Goal: Information Seeking & Learning: Learn about a topic

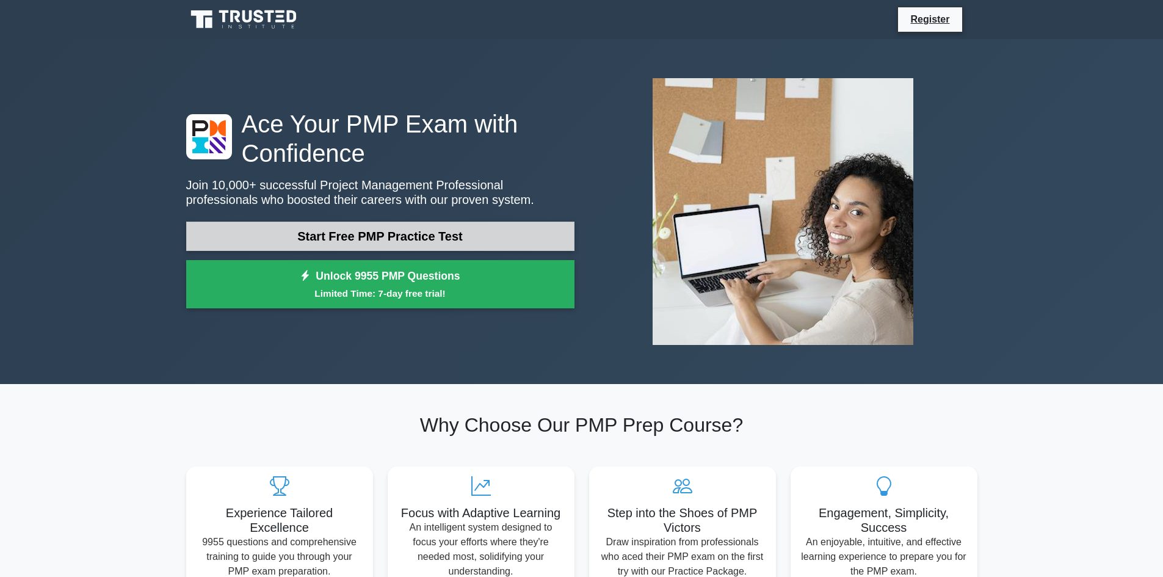
click at [362, 239] on link "Start Free PMP Practice Test" at bounding box center [380, 236] width 388 height 29
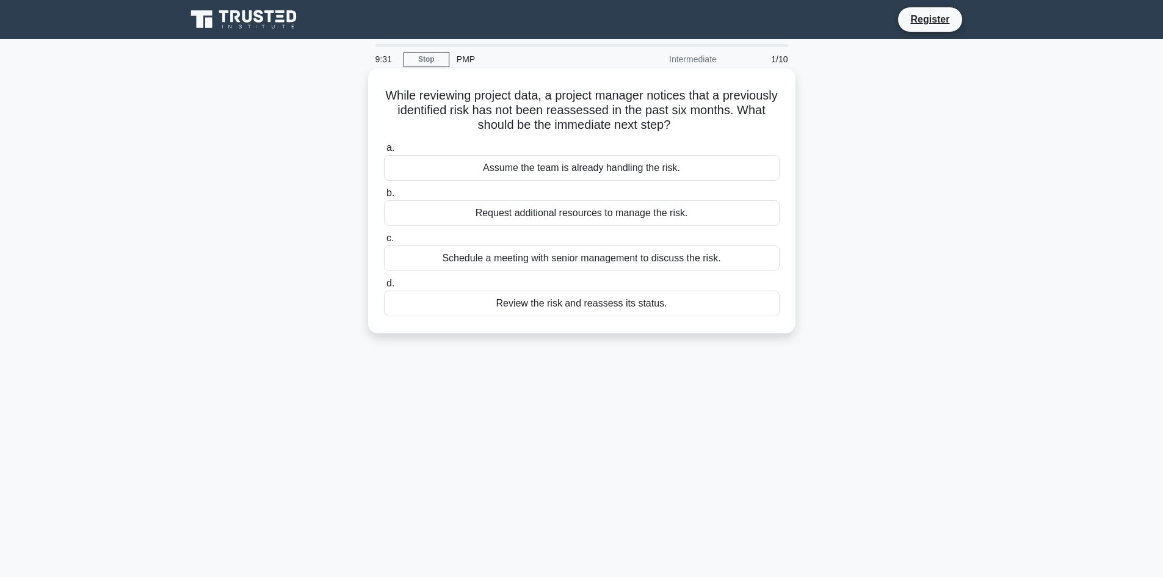
click at [561, 303] on div "Review the risk and reassess its status." at bounding box center [582, 304] width 396 height 26
click at [384, 288] on input "d. Review the risk and reassess its status." at bounding box center [384, 284] width 0 height 8
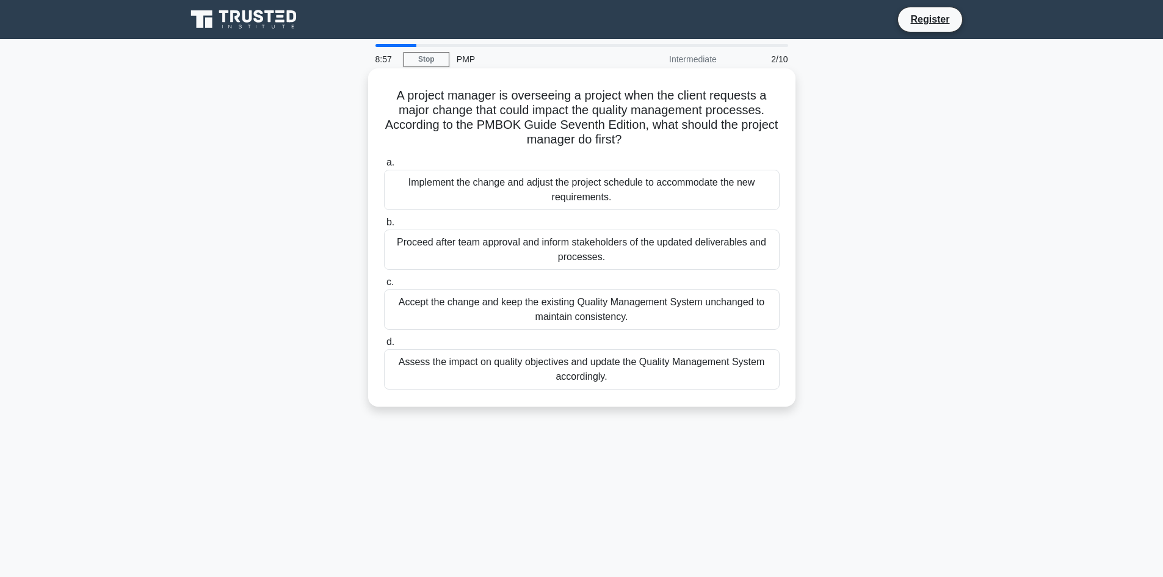
click at [520, 368] on div "Assess the impact on quality objectives and update the Quality Management Syste…" at bounding box center [582, 369] width 396 height 40
click at [384, 346] on input "d. Assess the impact on quality objectives and update the Quality Management Sy…" at bounding box center [384, 342] width 0 height 8
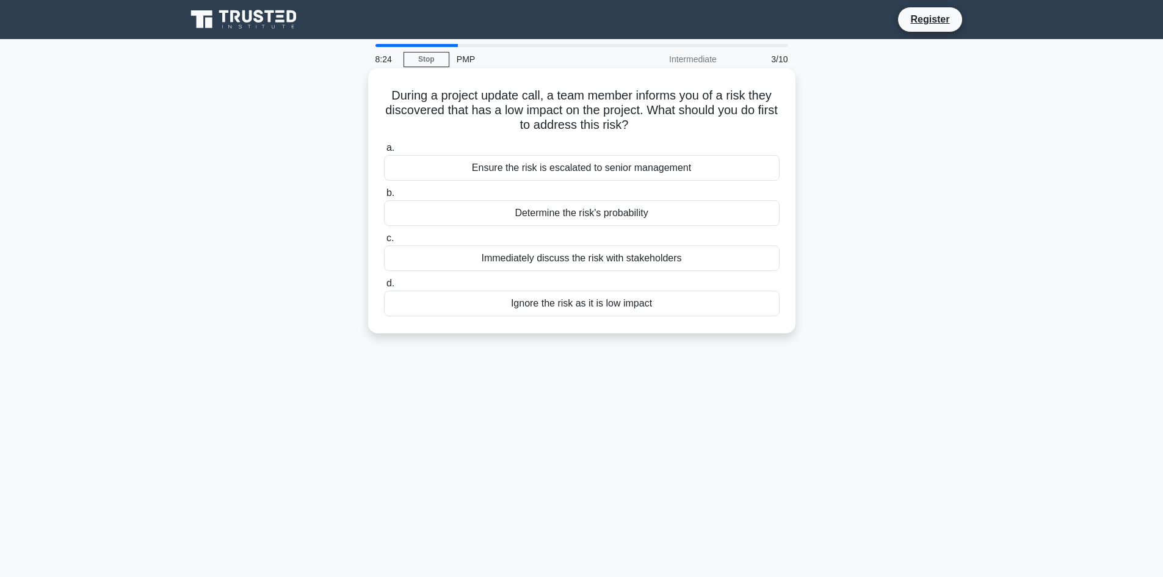
click at [551, 212] on div "Determine the risk's probability" at bounding box center [582, 213] width 396 height 26
click at [384, 197] on input "b. Determine the risk's probability" at bounding box center [384, 193] width 0 height 8
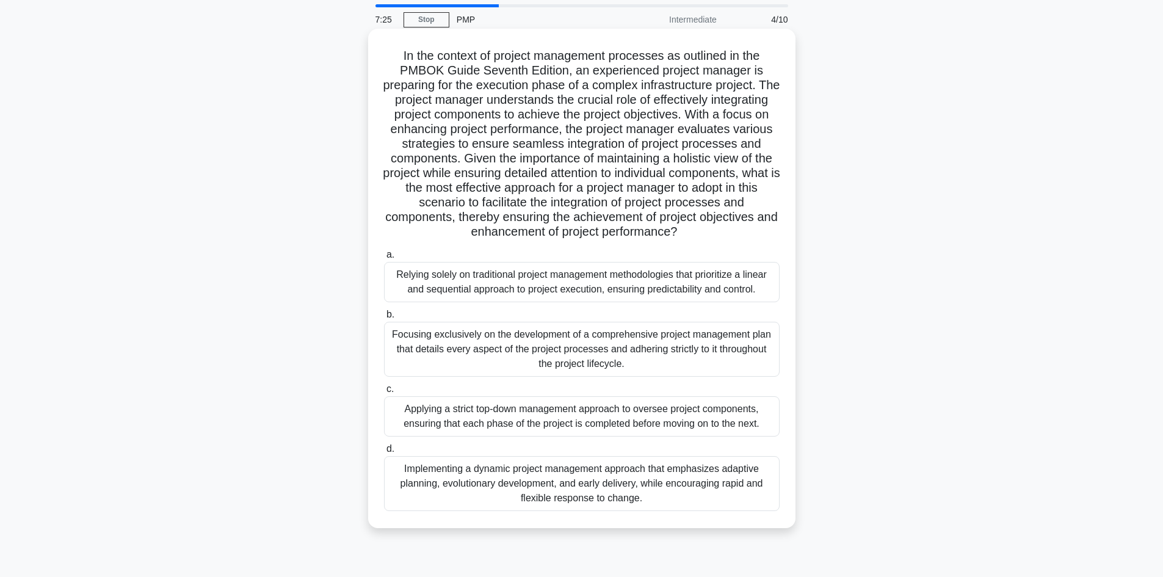
scroll to position [82, 0]
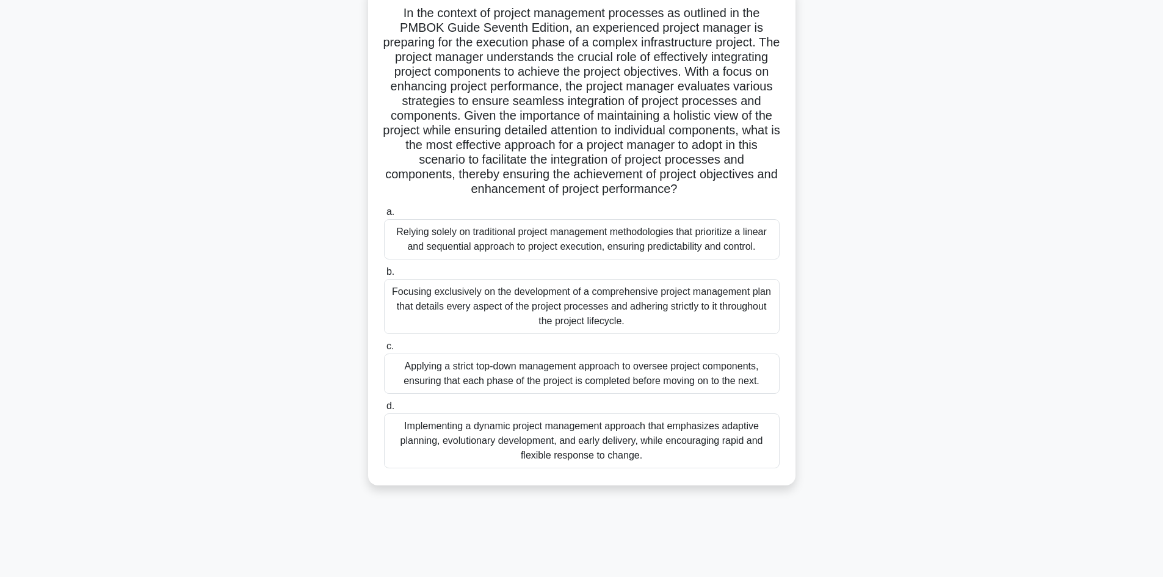
click at [554, 446] on div "Implementing a dynamic project management approach that emphasizes adaptive pla…" at bounding box center [582, 440] width 396 height 55
click at [384, 410] on input "d. Implementing a dynamic project management approach that emphasizes adaptive …" at bounding box center [384, 406] width 0 height 8
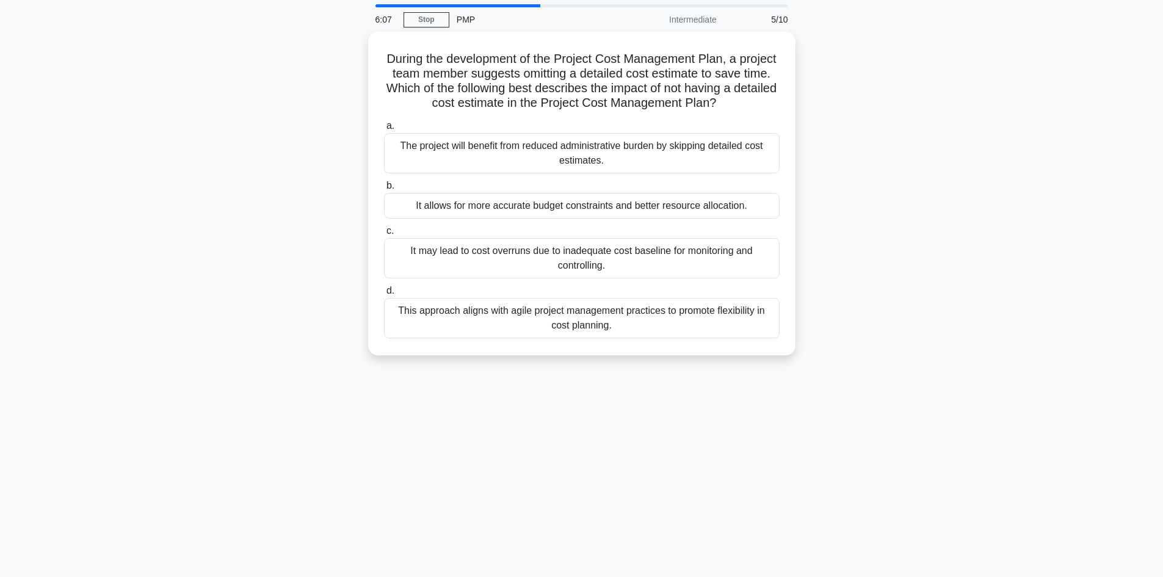
scroll to position [61, 0]
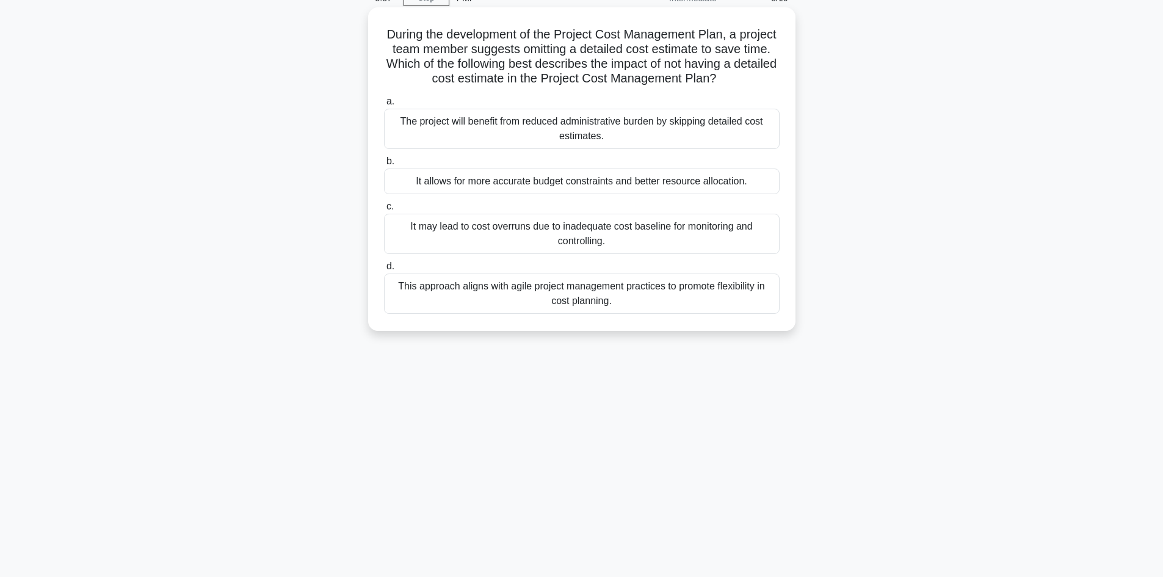
click at [593, 245] on div "It may lead to cost overruns due to inadequate cost baseline for monitoring and…" at bounding box center [582, 234] width 396 height 40
click at [384, 211] on input "c. It may lead to cost overruns due to inadequate cost baseline for monitoring …" at bounding box center [384, 207] width 0 height 8
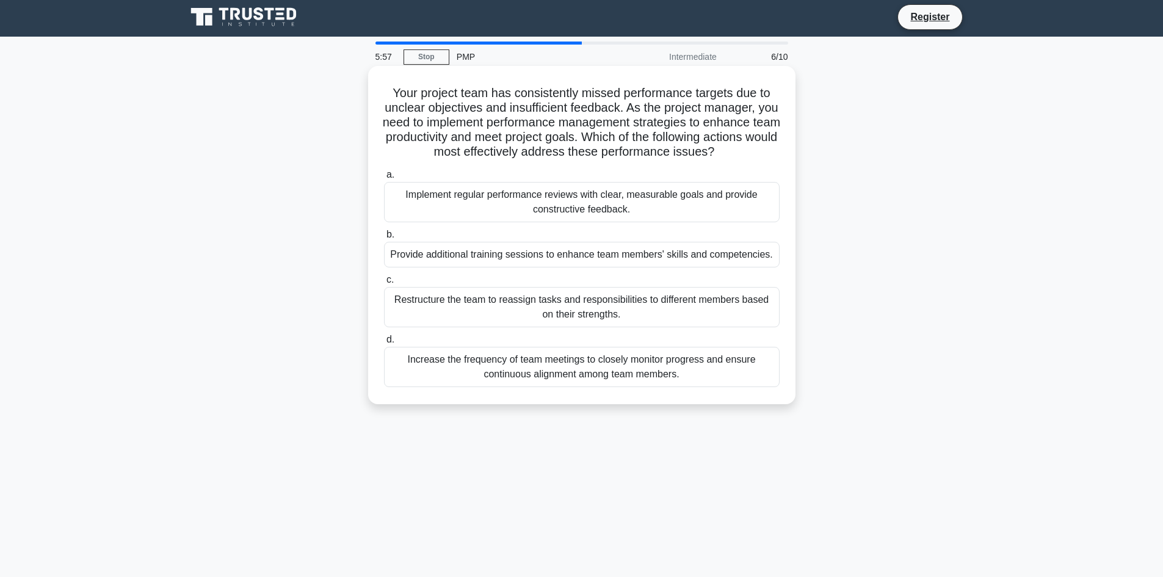
scroll to position [0, 0]
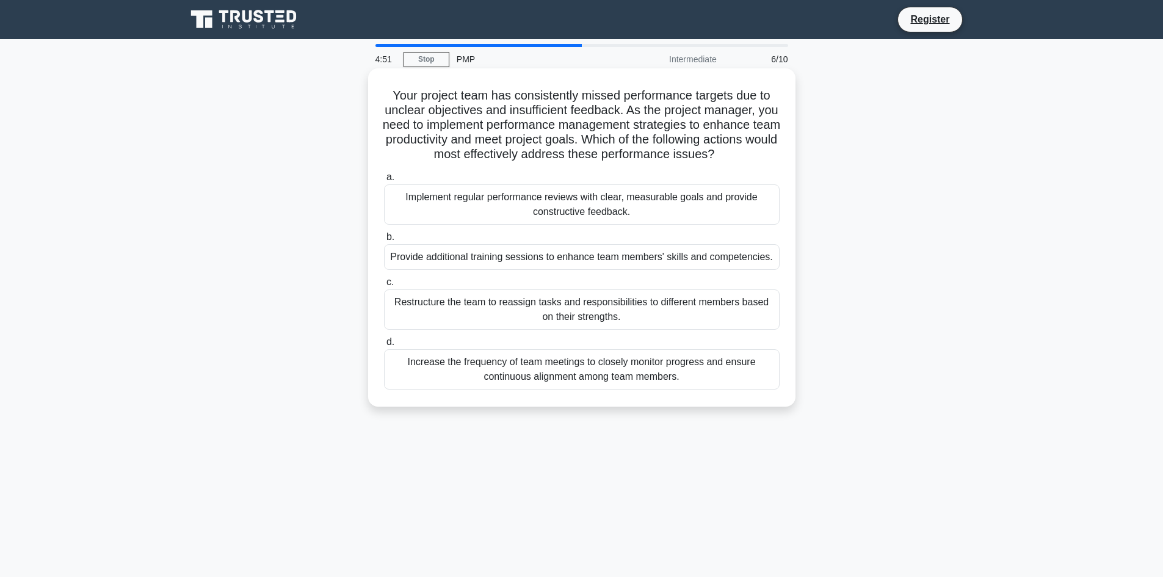
click at [517, 221] on div "Implement regular performance reviews with clear, measurable goals and provide …" at bounding box center [582, 204] width 396 height 40
click at [384, 181] on input "a. Implement regular performance reviews with clear, measurable goals and provi…" at bounding box center [384, 177] width 0 height 8
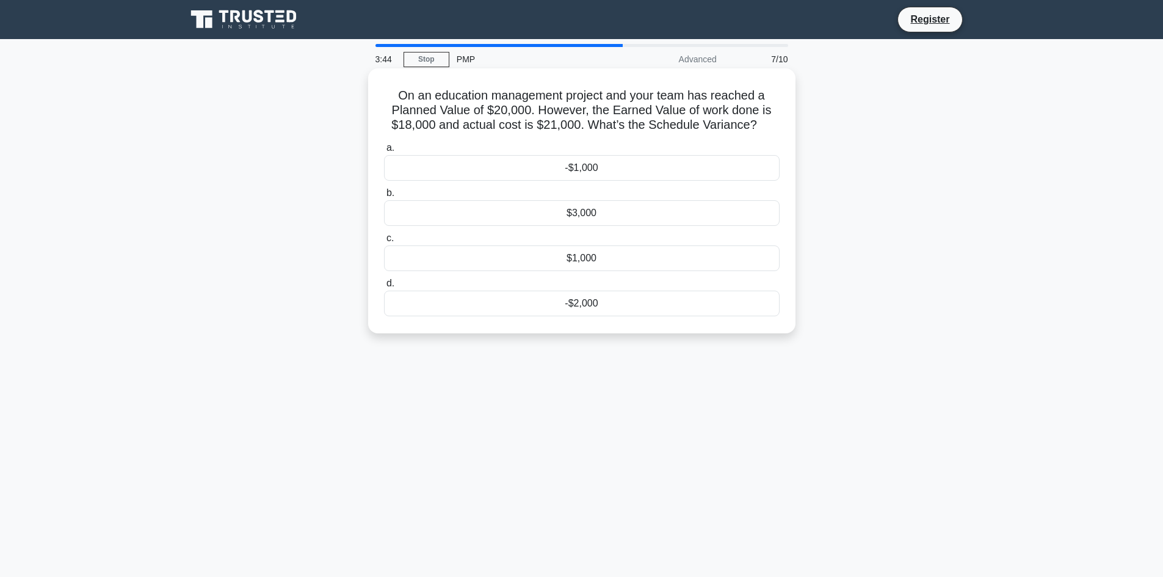
click at [543, 216] on div "$3,000" at bounding box center [582, 213] width 396 height 26
click at [384, 197] on input "b. $3,000" at bounding box center [384, 193] width 0 height 8
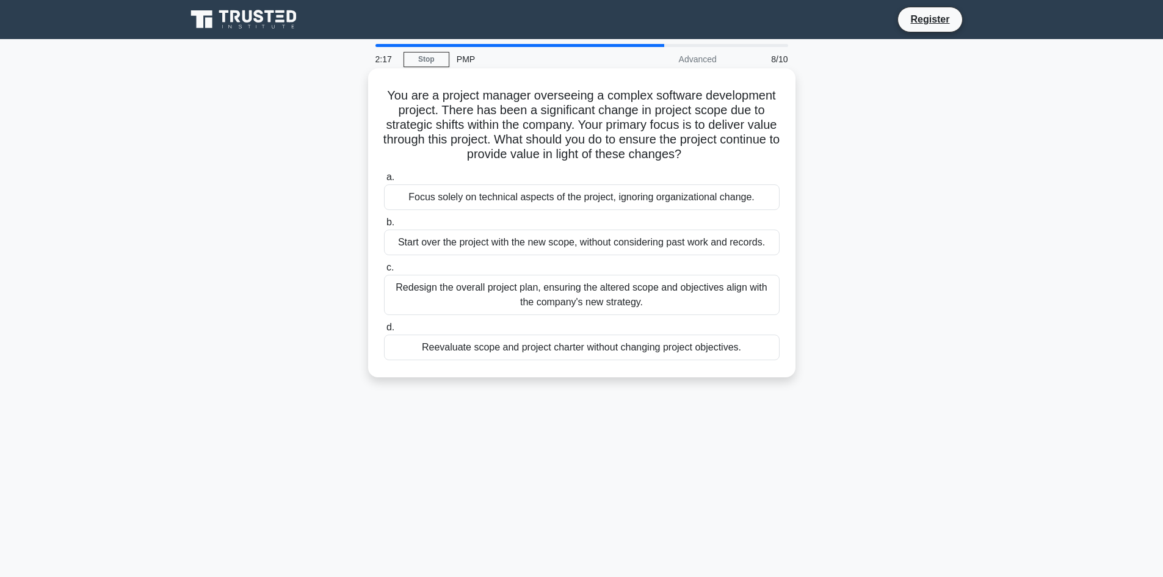
click at [568, 291] on div "Redesign the overall project plan, ensuring the altered scope and objectives al…" at bounding box center [582, 295] width 396 height 40
click at [384, 272] on input "c. Redesign the overall project plan, ensuring the altered scope and objectives…" at bounding box center [384, 268] width 0 height 8
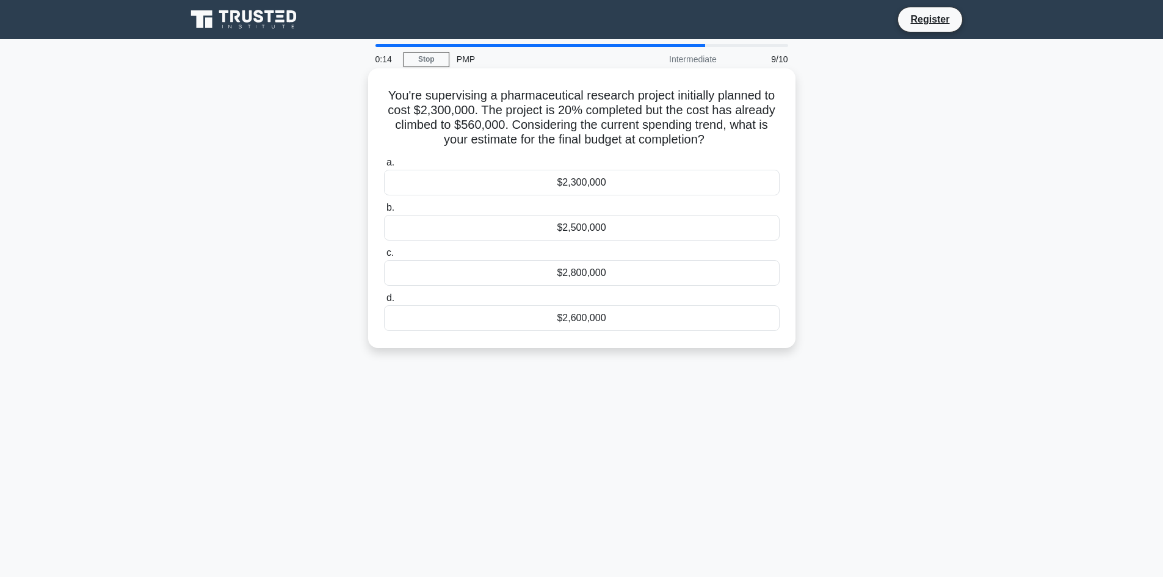
click at [579, 272] on div "$2,800,000" at bounding box center [582, 273] width 396 height 26
click at [384, 257] on input "c. $2,800,000" at bounding box center [384, 253] width 0 height 8
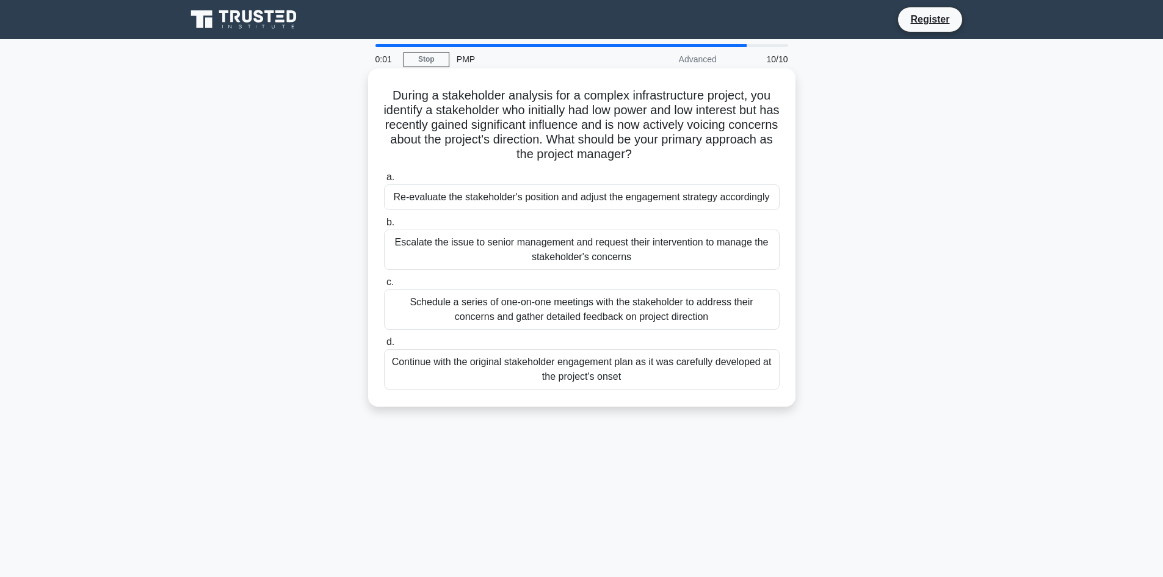
click at [575, 362] on div "Continue with the original stakeholder engagement plan as it was carefully deve…" at bounding box center [582, 369] width 396 height 40
click at [384, 346] on input "d. Continue with the original stakeholder engagement plan as it was carefully d…" at bounding box center [384, 342] width 0 height 8
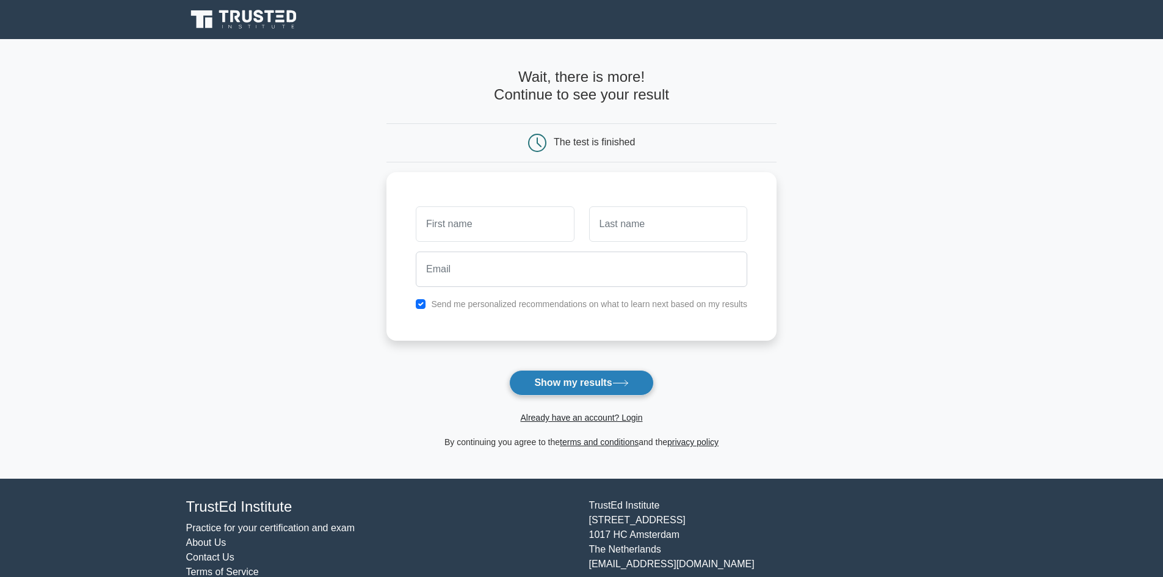
click at [596, 394] on button "Show my results" at bounding box center [581, 383] width 144 height 26
click at [589, 381] on button "Show my results" at bounding box center [581, 383] width 144 height 26
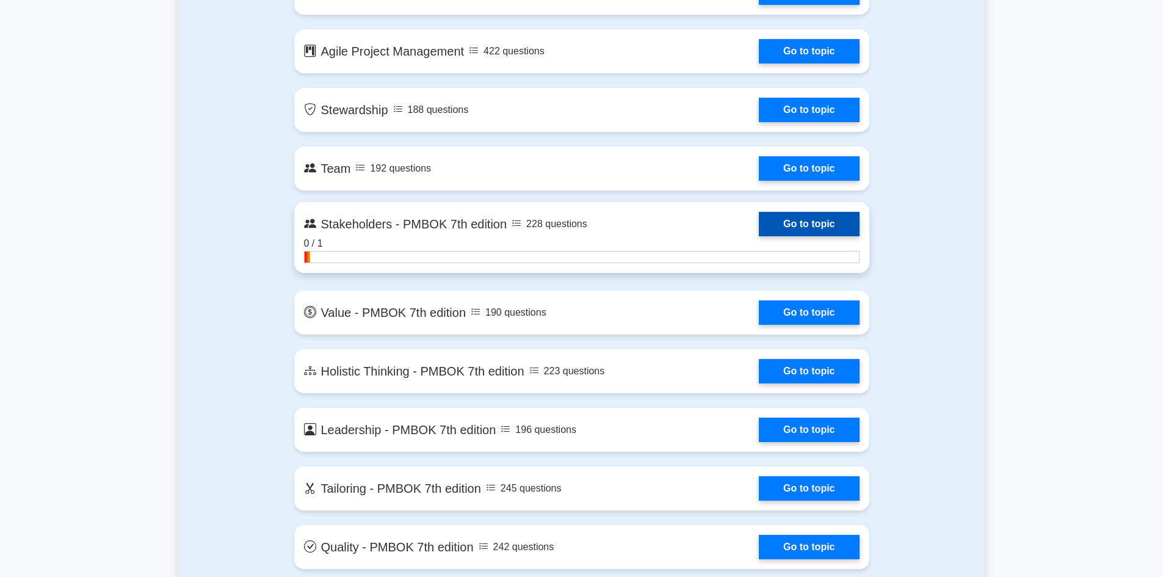
scroll to position [2626, 0]
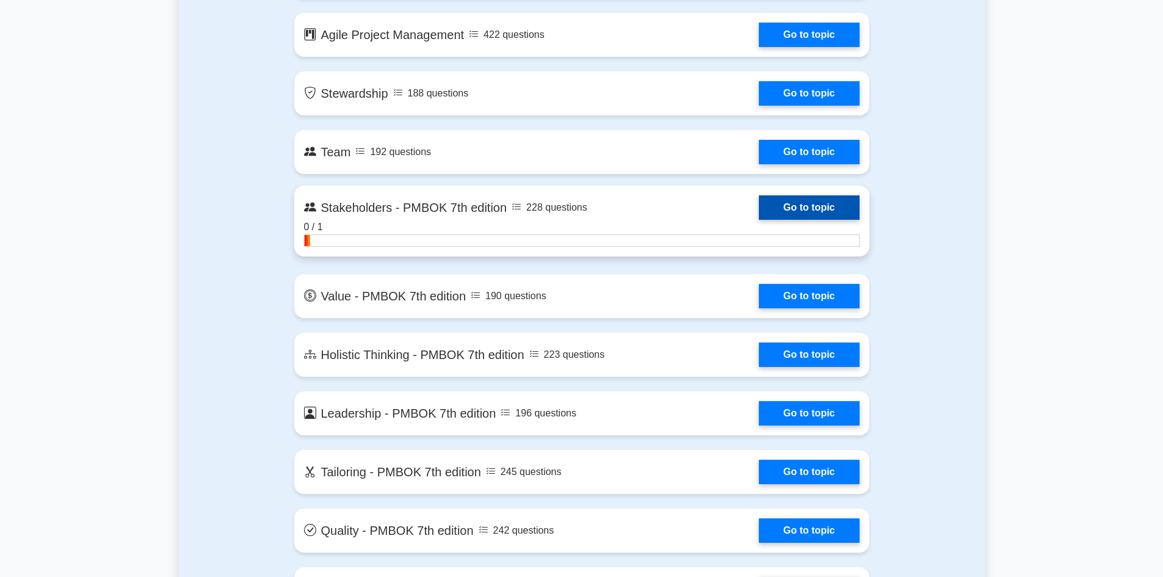
click at [759, 220] on link "Go to topic" at bounding box center [809, 207] width 100 height 24
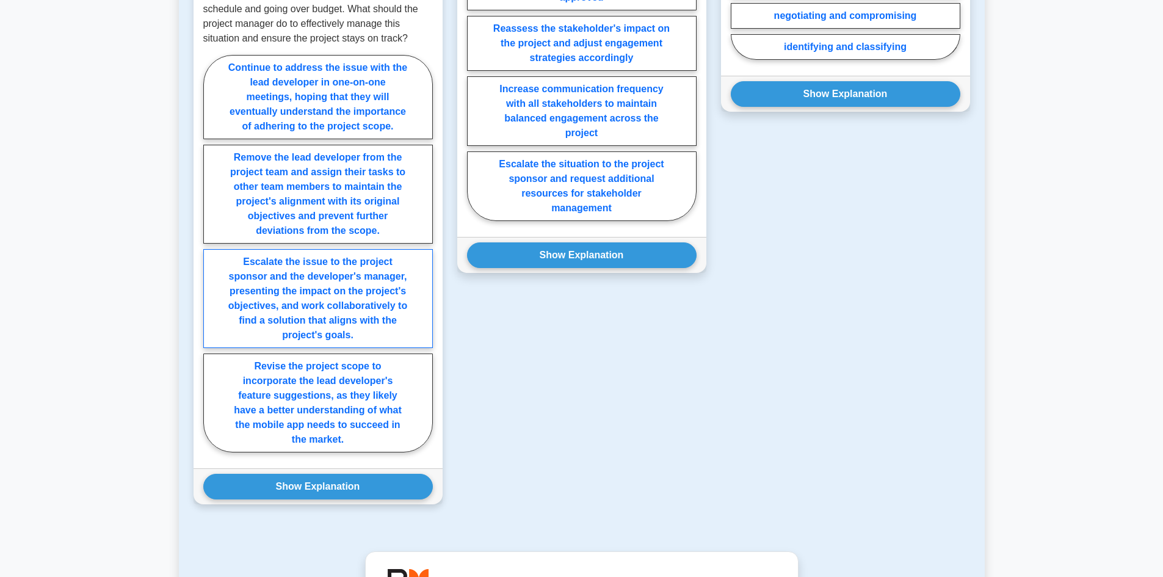
scroll to position [855, 0]
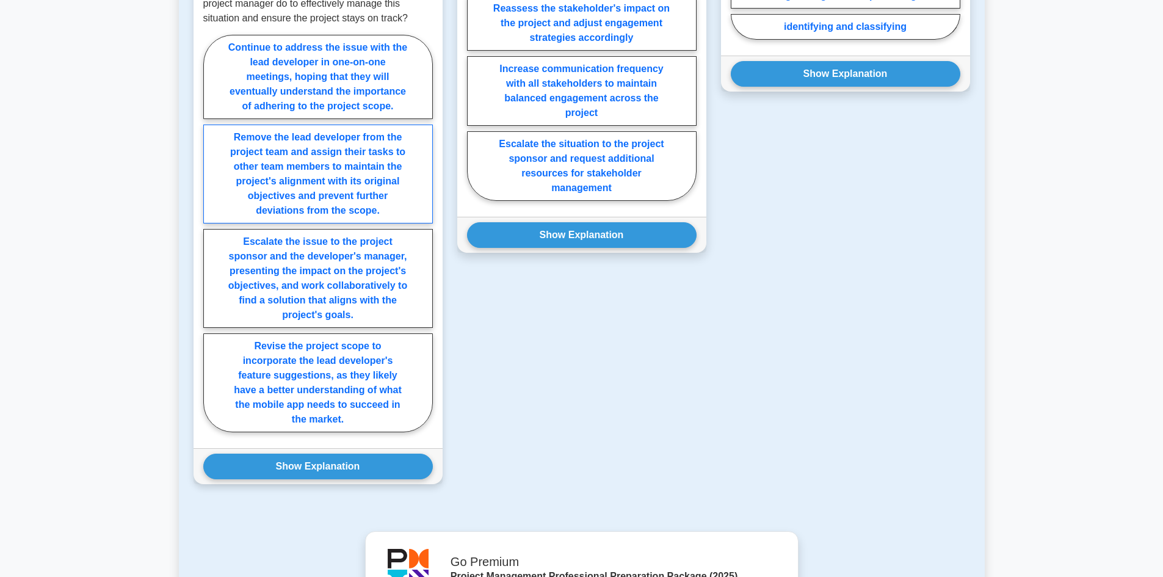
click at [301, 154] on label "Remove the lead developer from the project team and assign their tasks to other…" at bounding box center [318, 174] width 230 height 99
click at [211, 233] on input "Remove the lead developer from the project team and assign their tasks to other…" at bounding box center [207, 237] width 8 height 8
radio input "true"
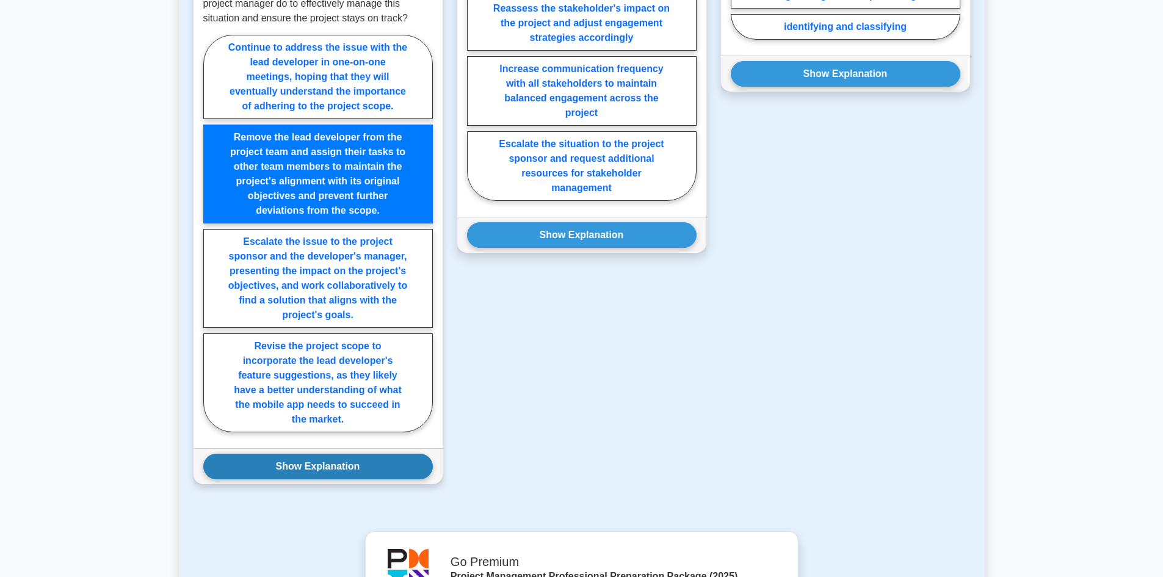
click at [288, 468] on button "Show Explanation" at bounding box center [318, 467] width 230 height 26
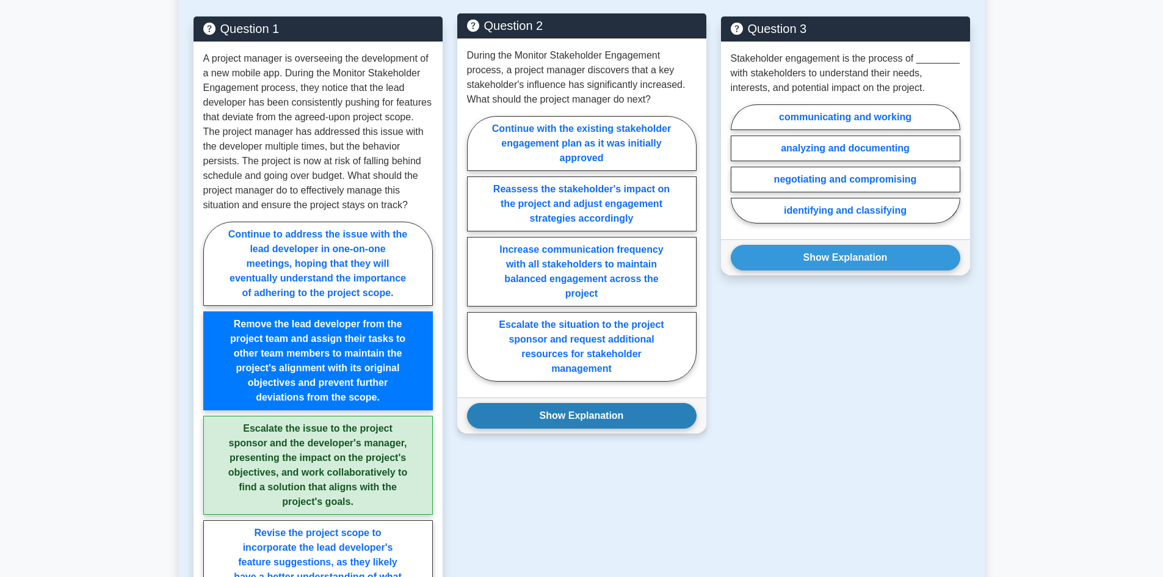
scroll to position [672, 0]
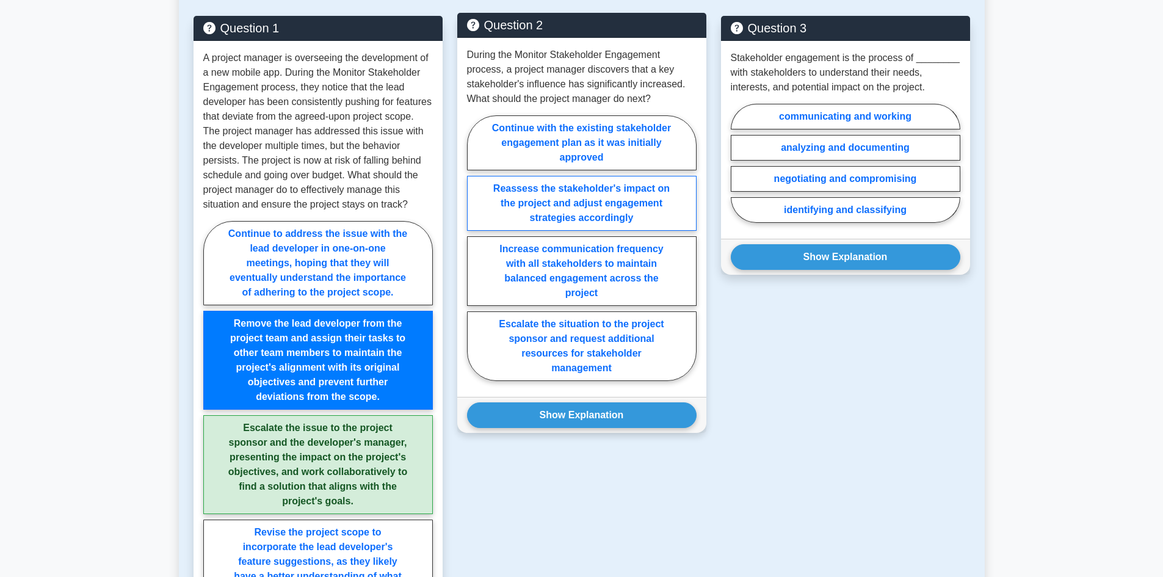
click at [550, 198] on label "Reassess the stakeholder's impact on the project and adjust engagement strategi…" at bounding box center [582, 203] width 230 height 55
click at [475, 248] on input "Reassess the stakeholder's impact on the project and adjust engagement strategi…" at bounding box center [471, 252] width 8 height 8
radio input "true"
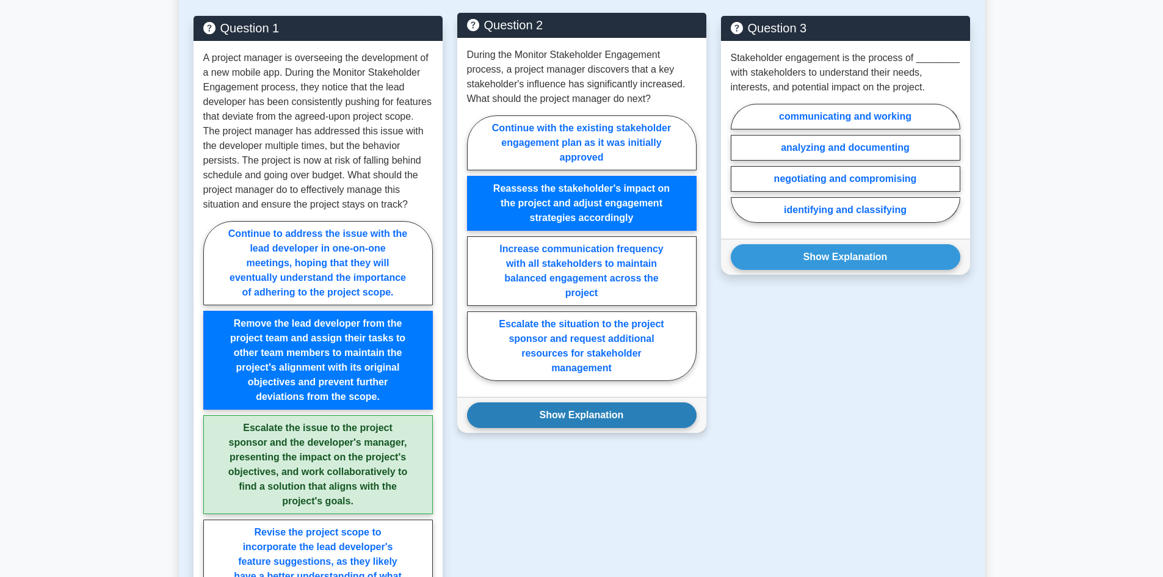
click at [562, 417] on button "Show Explanation" at bounding box center [582, 415] width 230 height 26
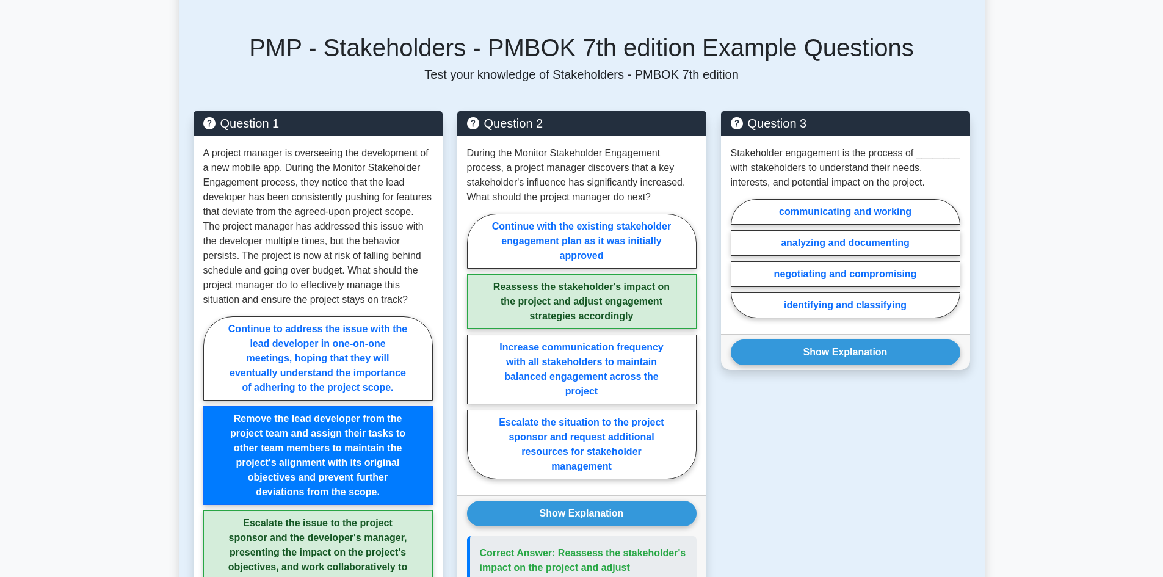
scroll to position [550, 0]
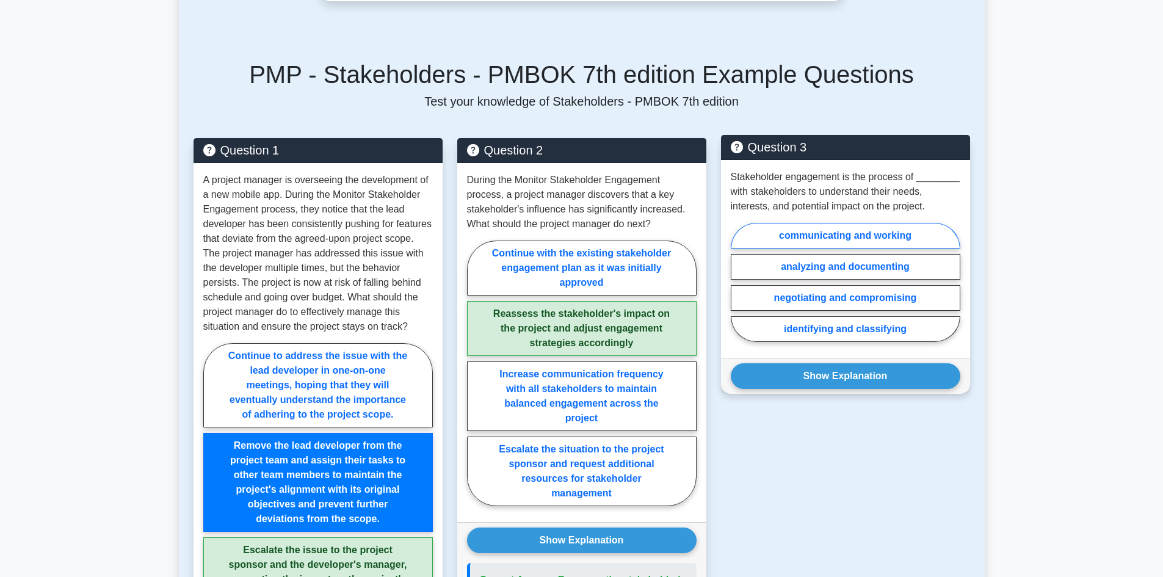
click at [828, 237] on label "communicating and working" at bounding box center [846, 236] width 230 height 26
click at [739, 282] on input "communicating and working" at bounding box center [735, 286] width 8 height 8
radio input "true"
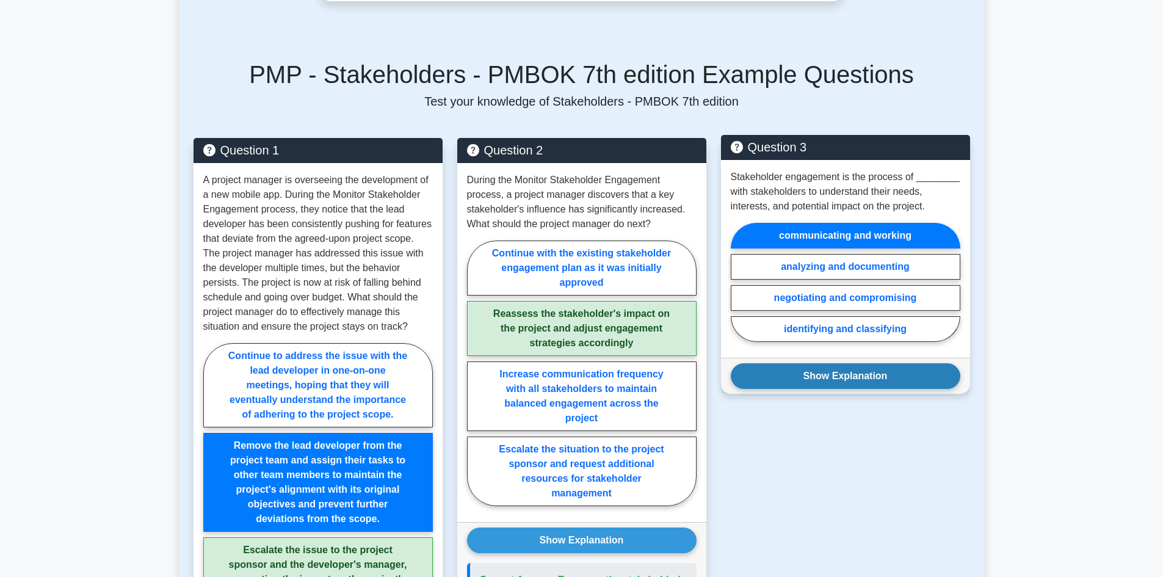
click at [845, 380] on button "Show Explanation" at bounding box center [846, 376] width 230 height 26
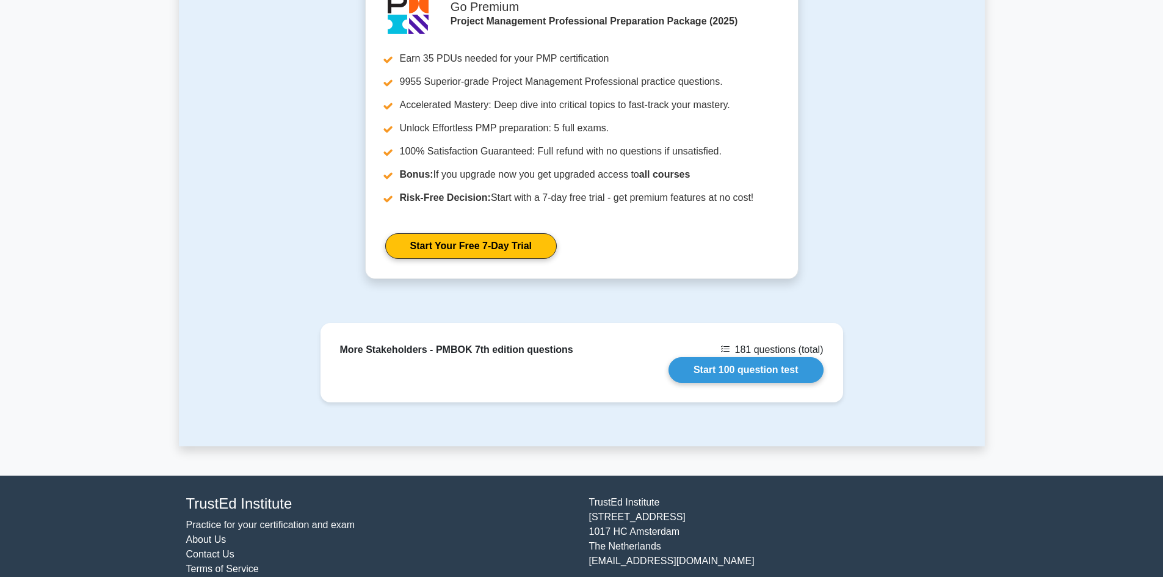
scroll to position [1971, 0]
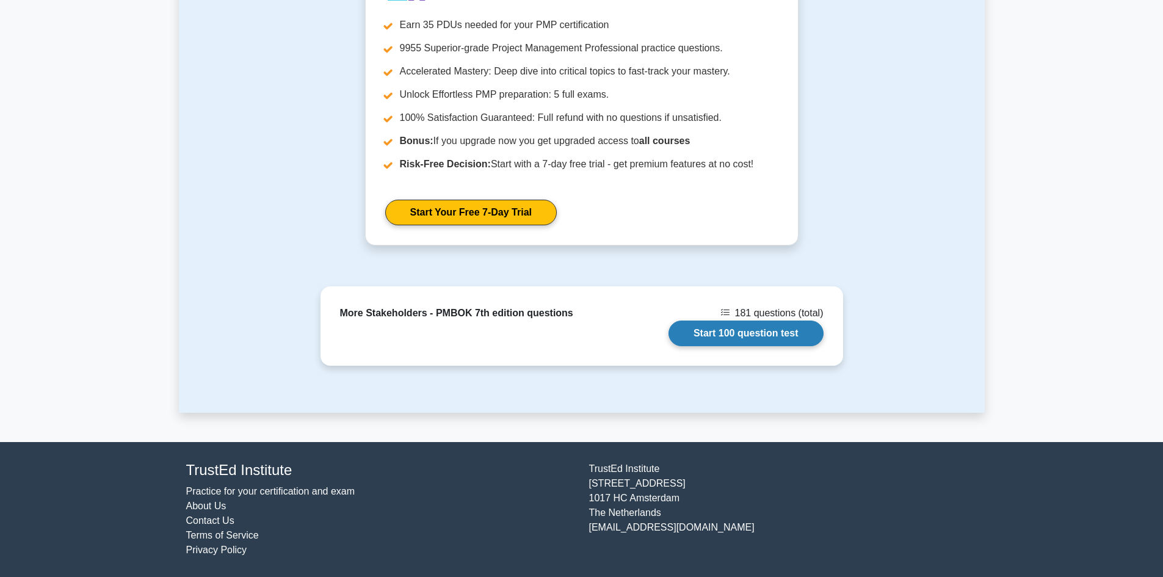
click at [737, 333] on link "Start 100 question test" at bounding box center [746, 334] width 155 height 26
click at [756, 330] on link "Start 100 question test" at bounding box center [746, 334] width 155 height 26
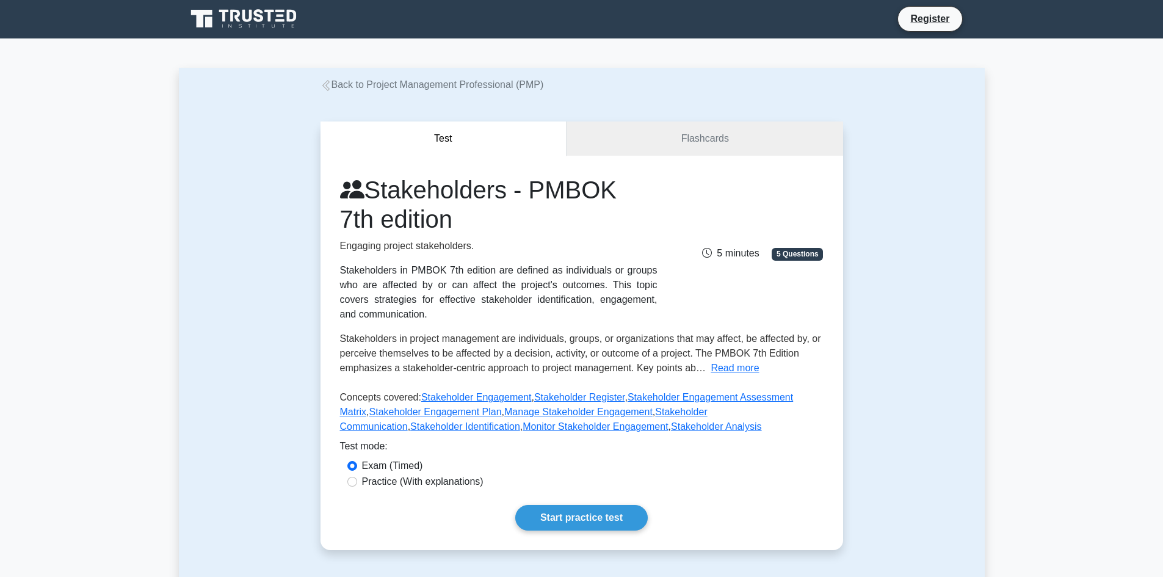
scroll to position [0, 0]
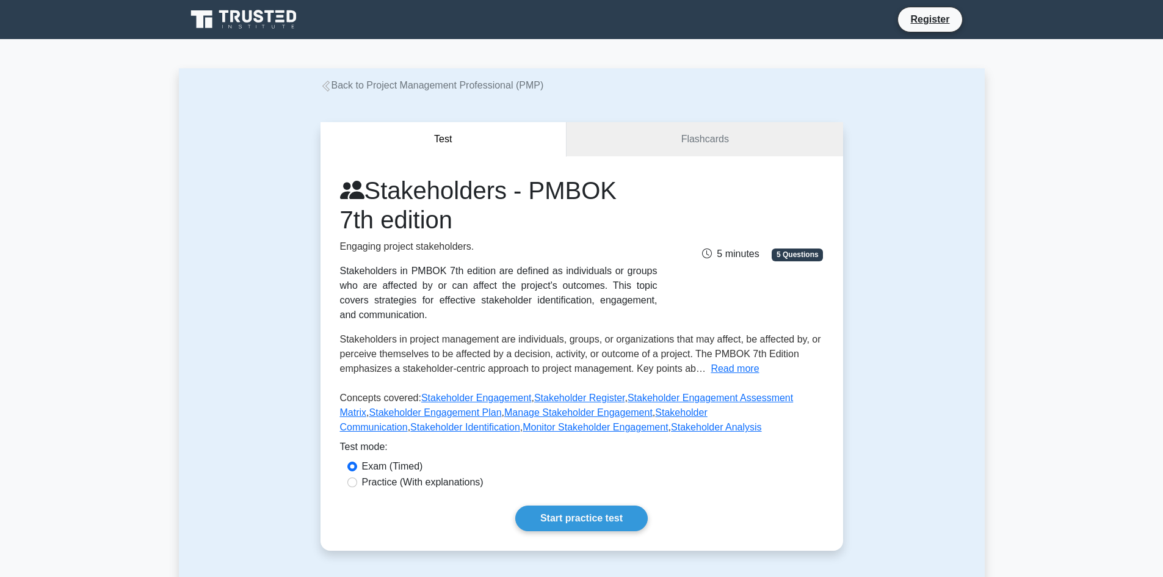
click at [238, 18] on icon at bounding box center [244, 19] width 117 height 23
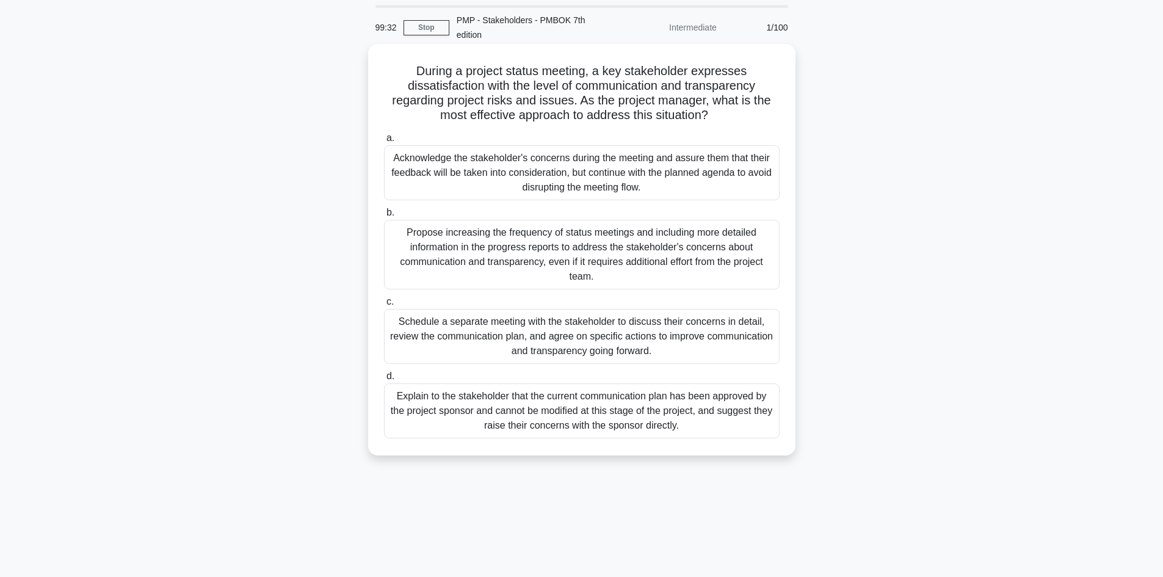
scroll to position [61, 0]
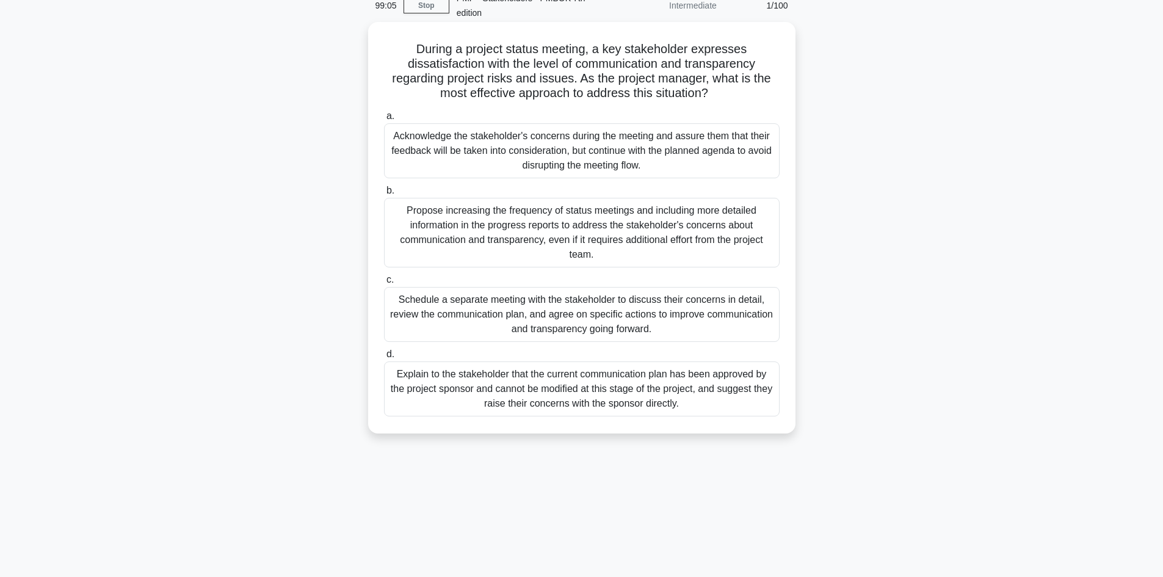
click at [595, 313] on div "Schedule a separate meeting with the stakeholder to discuss their concerns in d…" at bounding box center [582, 314] width 396 height 55
click at [384, 284] on input "c. Schedule a separate meeting with the stakeholder to discuss their concerns i…" at bounding box center [384, 280] width 0 height 8
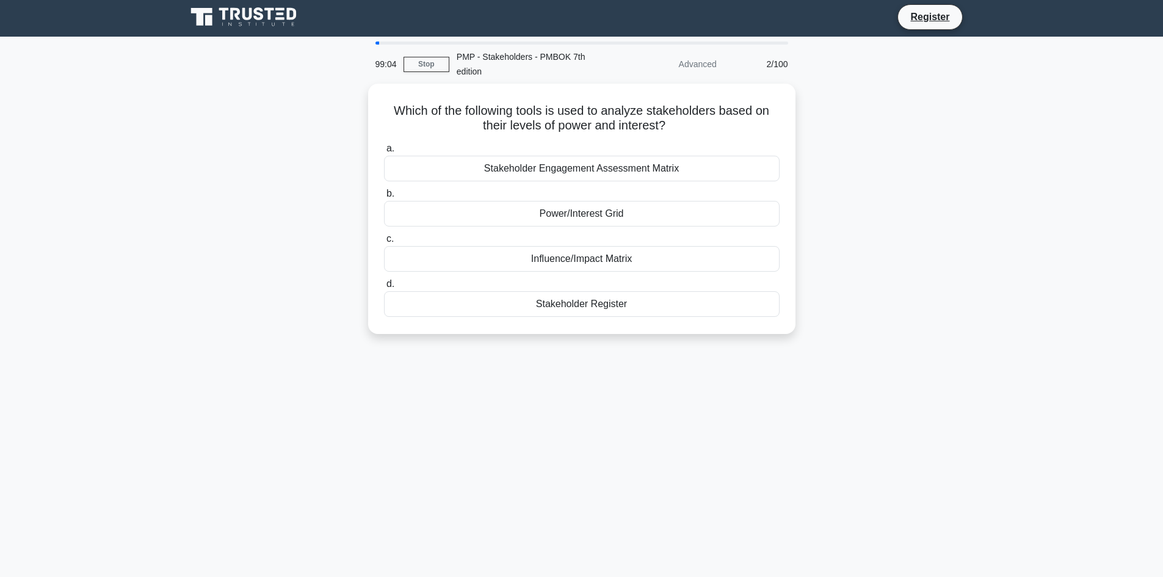
scroll to position [0, 0]
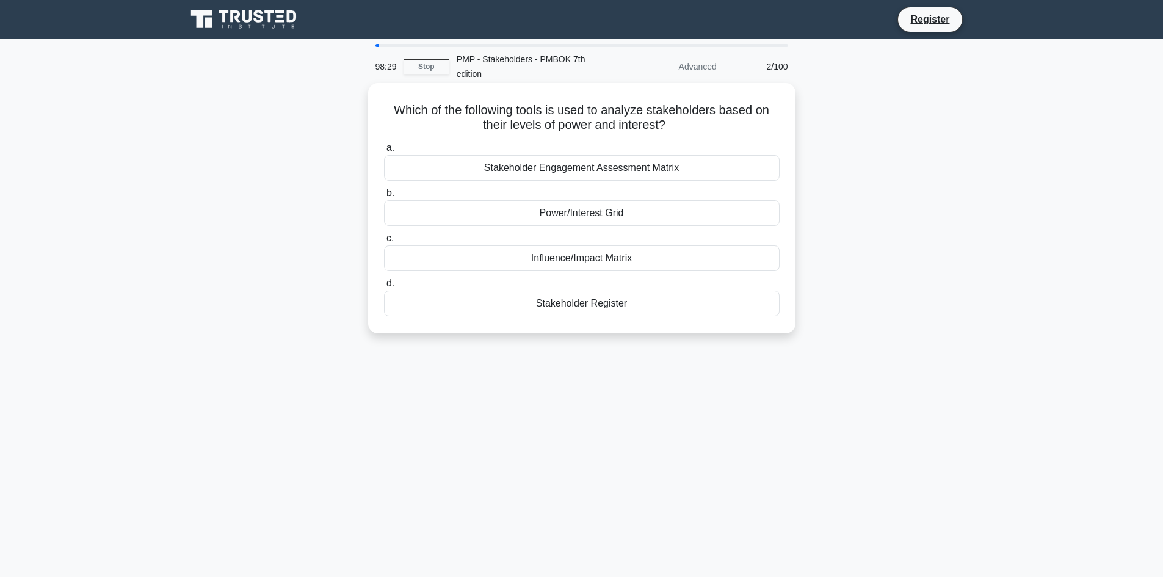
click at [551, 261] on div "Influence/Impact Matrix" at bounding box center [582, 258] width 396 height 26
click at [384, 242] on input "c. Influence/Impact Matrix" at bounding box center [384, 238] width 0 height 8
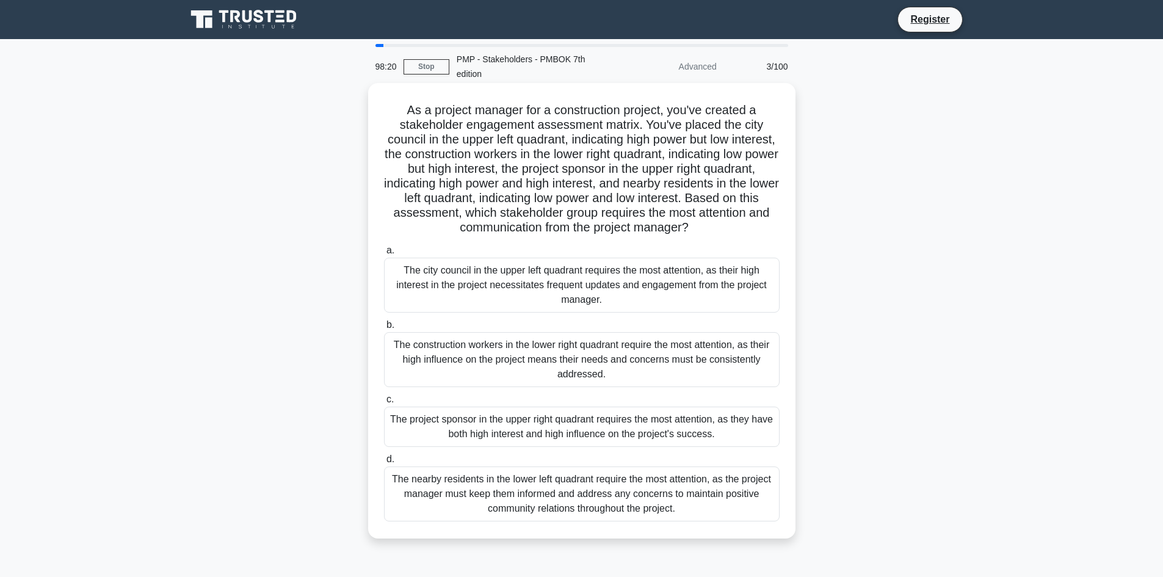
scroll to position [61, 0]
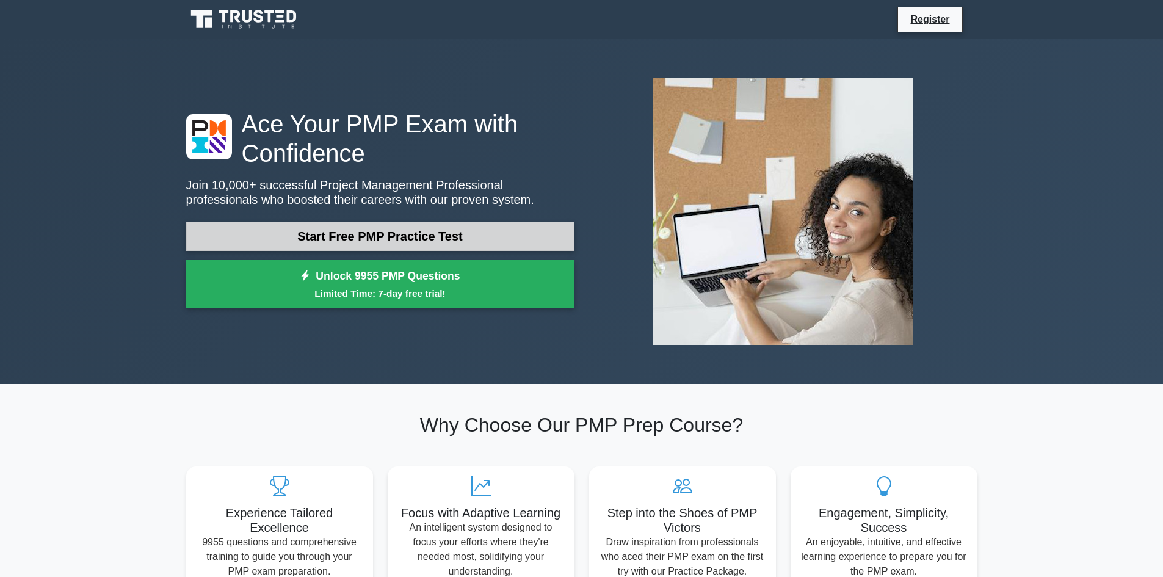
click at [357, 236] on link "Start Free PMP Practice Test" at bounding box center [380, 236] width 388 height 29
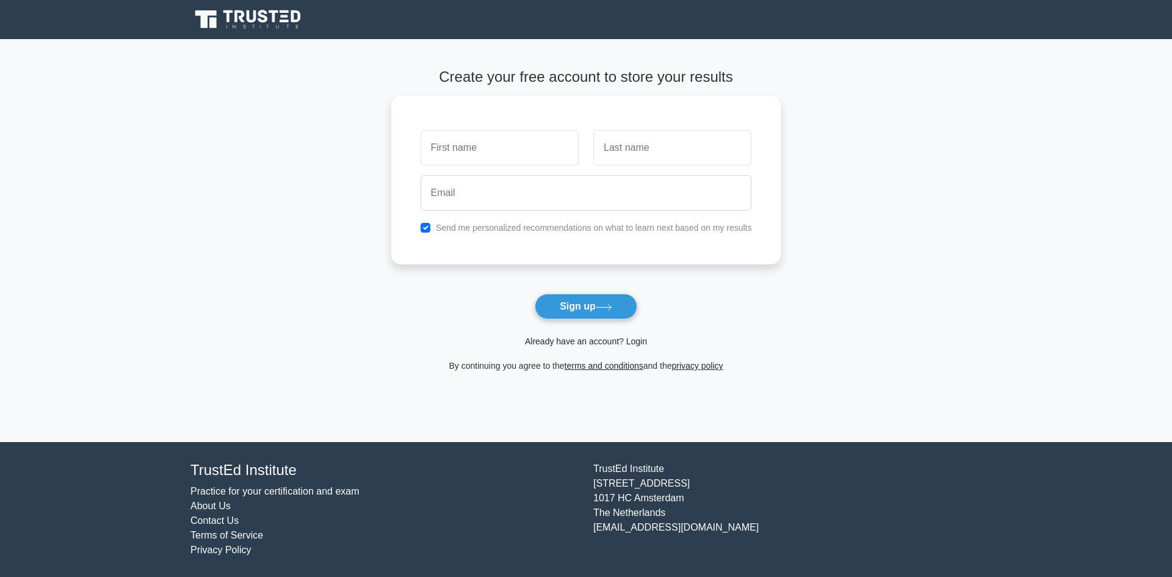
click at [581, 344] on link "Already have an account? Login" at bounding box center [586, 341] width 122 height 10
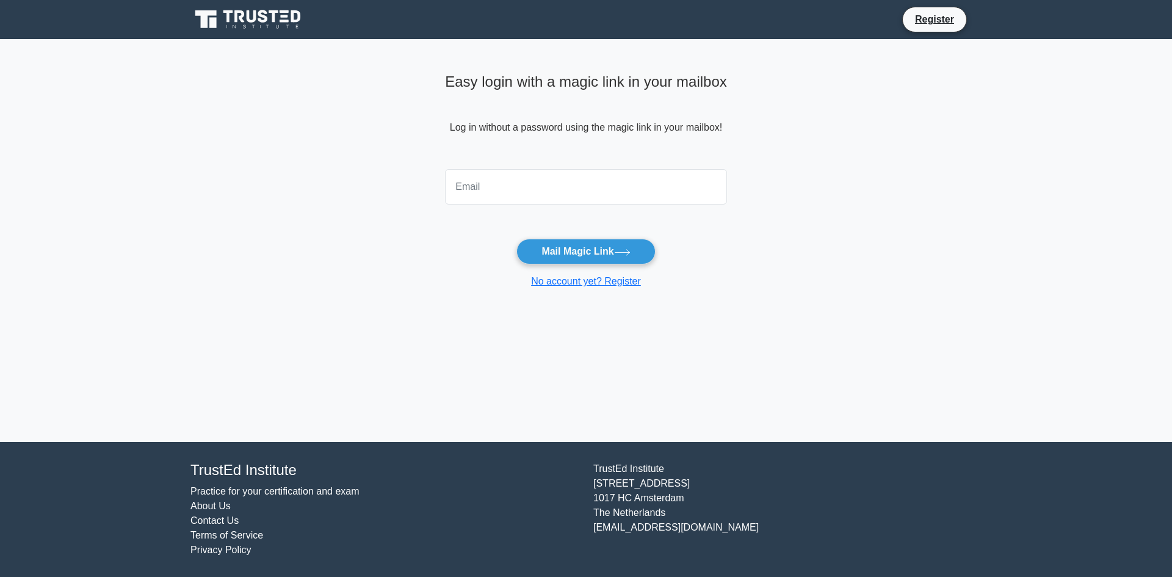
click at [471, 192] on input "email" at bounding box center [586, 186] width 282 height 35
type input "[EMAIL_ADDRESS][DOMAIN_NAME]"
click at [612, 252] on button "Mail Magic Link" at bounding box center [586, 252] width 139 height 26
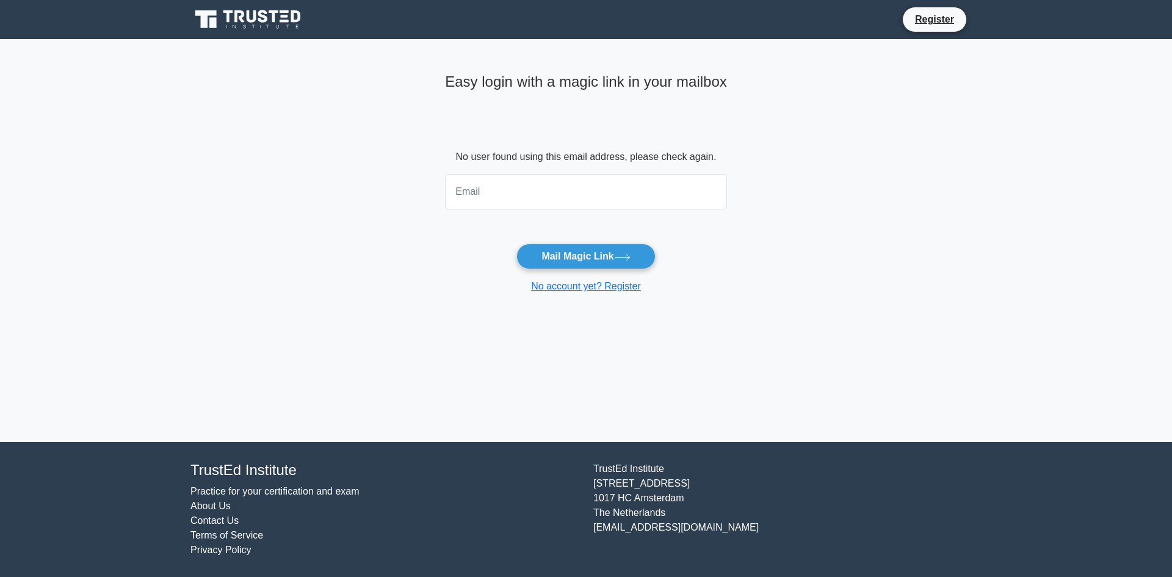
click at [457, 197] on input "email" at bounding box center [586, 191] width 282 height 35
type input "giadedi24@gmail.com"
click at [269, 20] on icon at bounding box center [249, 19] width 117 height 23
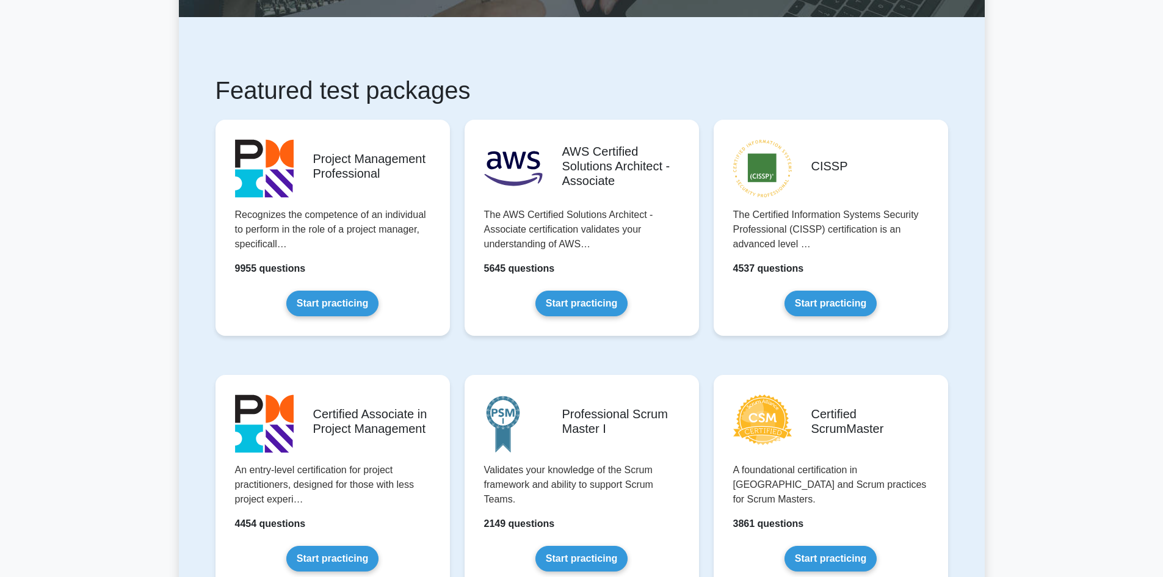
scroll to position [183, 0]
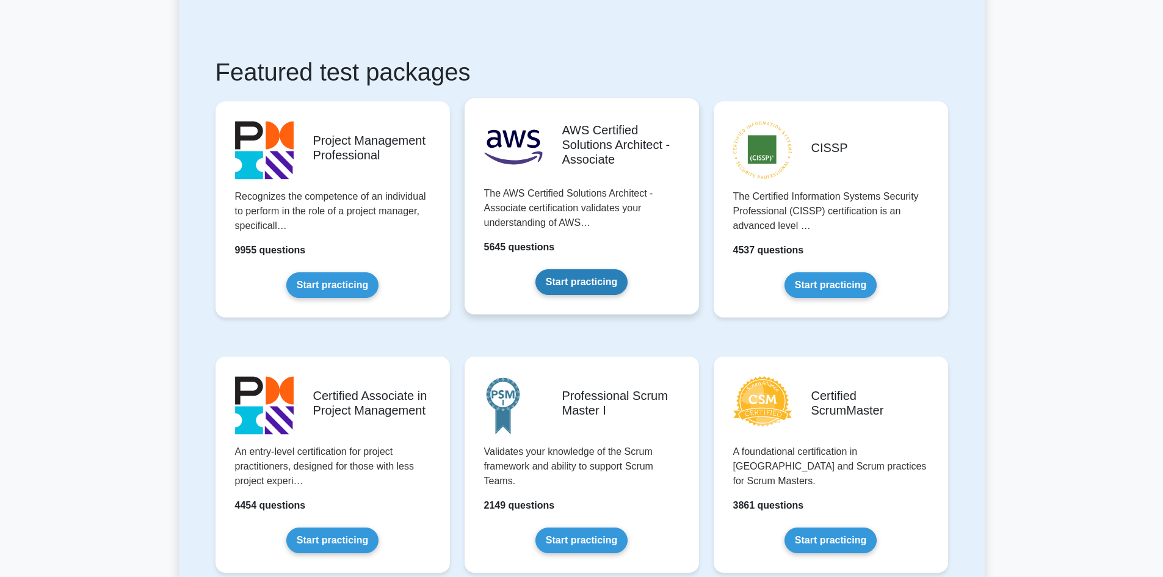
click at [575, 280] on link "Start practicing" at bounding box center [582, 282] width 92 height 26
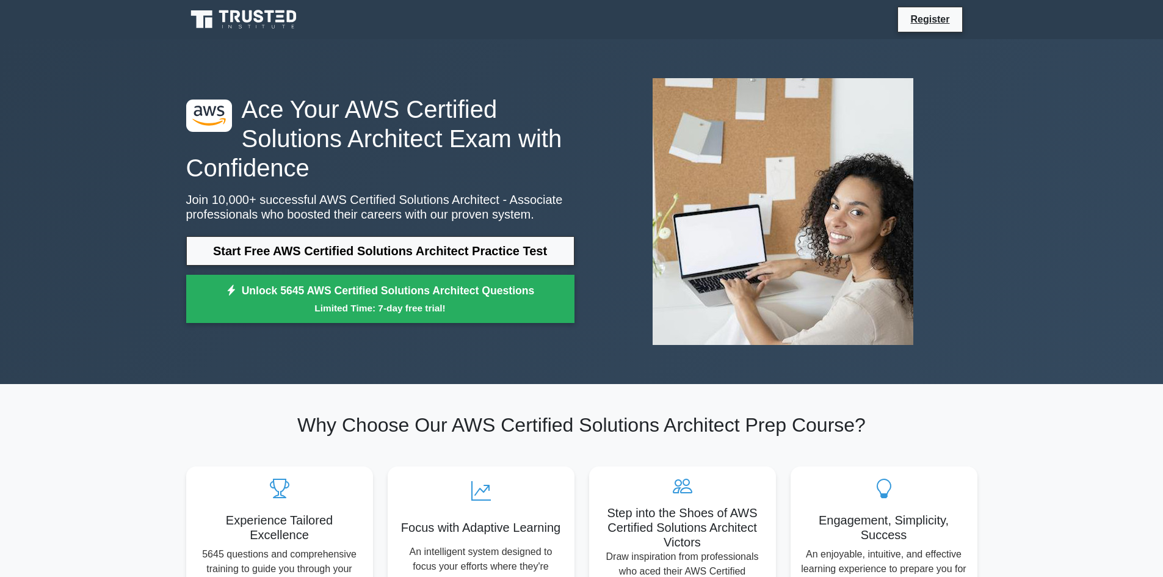
click at [254, 13] on icon at bounding box center [244, 19] width 117 height 23
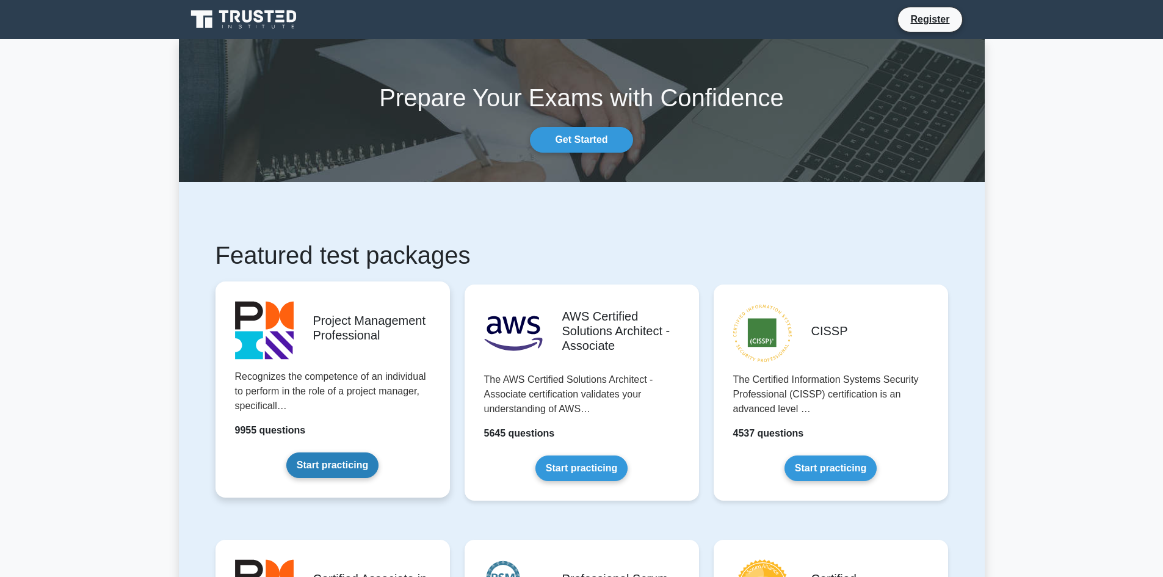
scroll to position [244, 0]
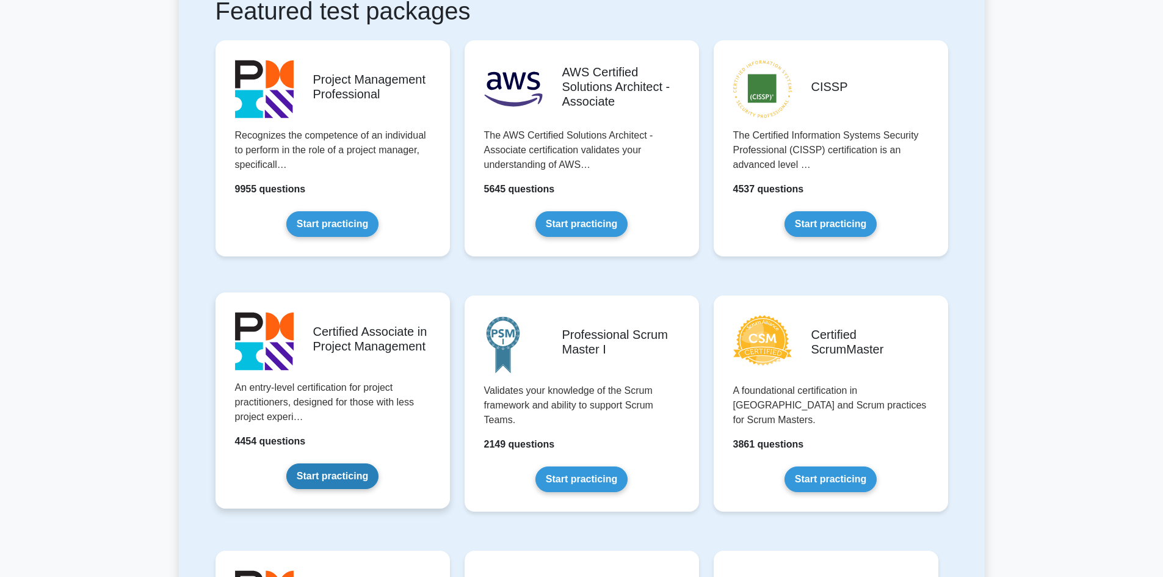
click at [324, 463] on link "Start practicing" at bounding box center [332, 476] width 92 height 26
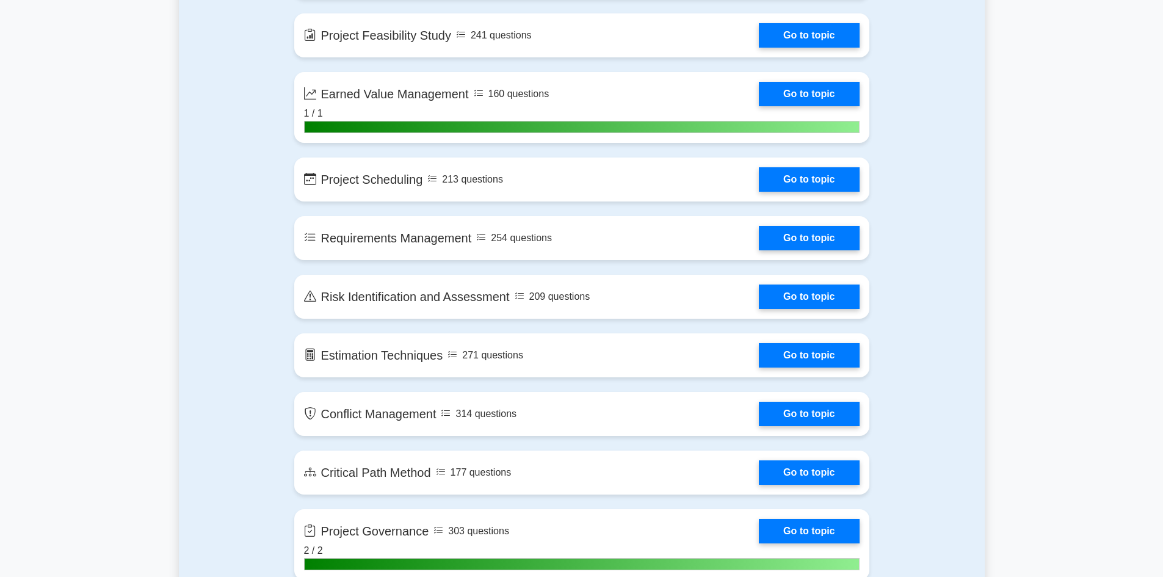
scroll to position [1527, 0]
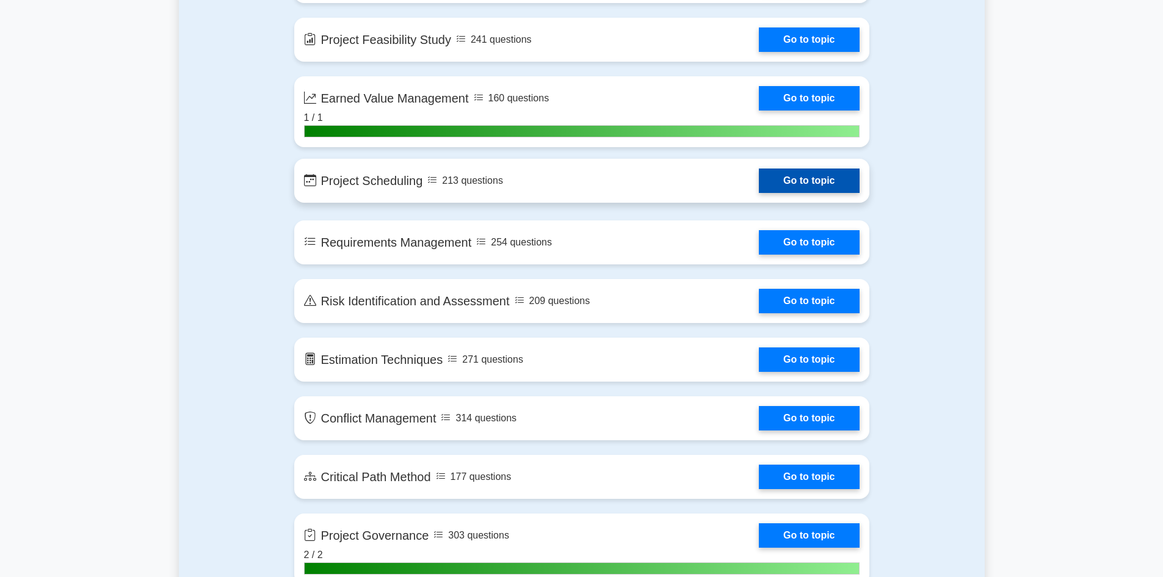
click at [799, 178] on link "Go to topic" at bounding box center [809, 181] width 100 height 24
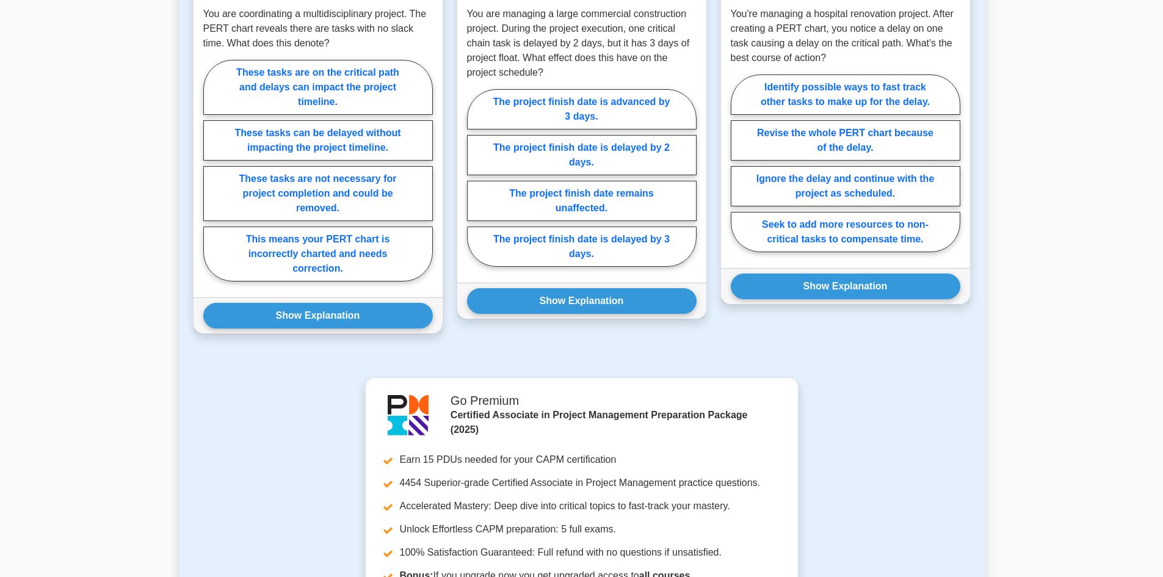
scroll to position [611, 0]
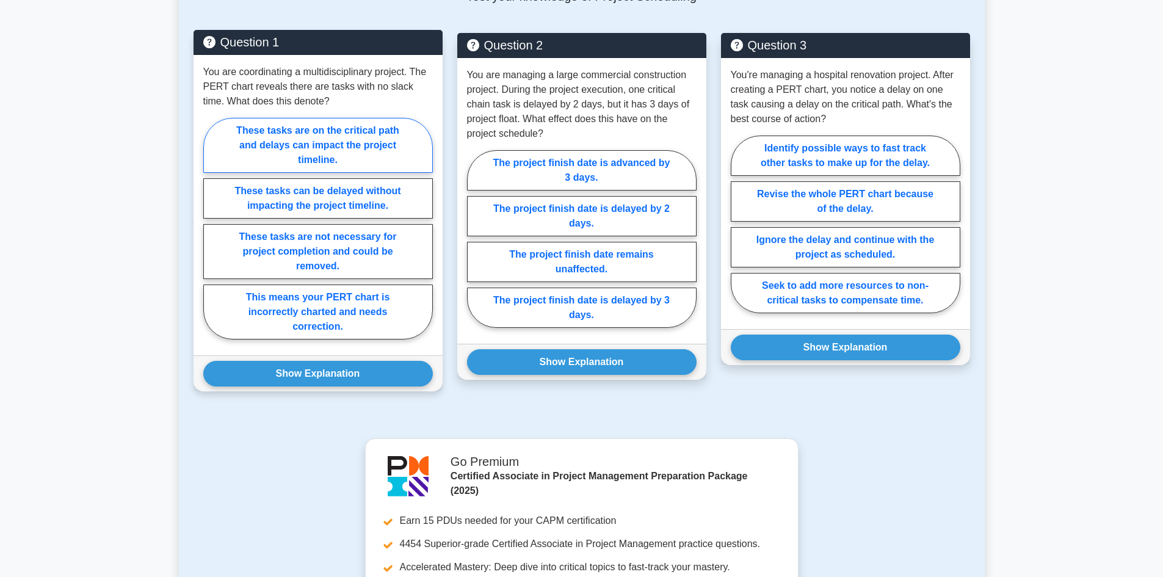
click at [321, 137] on label "These tasks are on the critical path and delays can impact the project timeline." at bounding box center [318, 145] width 230 height 55
click at [211, 228] on input "These tasks are on the critical path and delays can impact the project timeline." at bounding box center [207, 232] width 8 height 8
radio input "true"
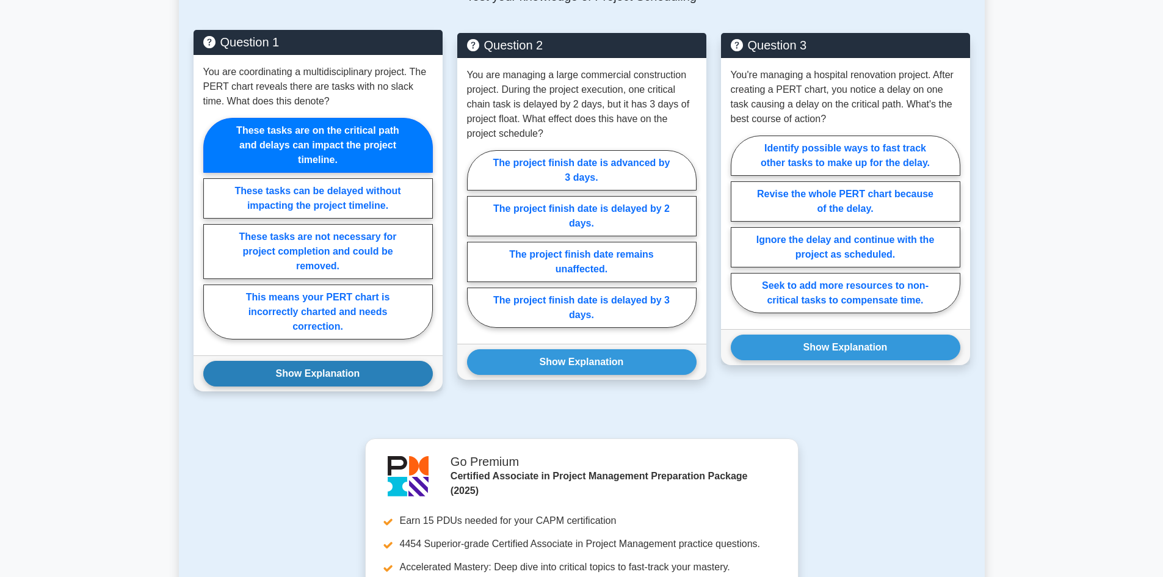
click at [312, 377] on button "Show Explanation" at bounding box center [318, 374] width 230 height 26
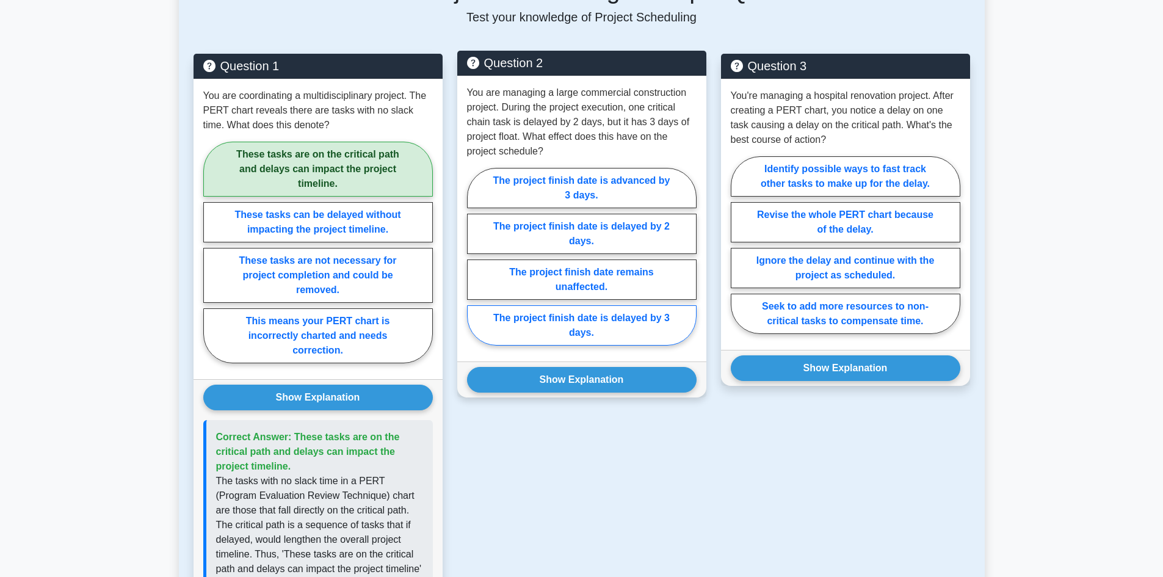
scroll to position [550, 0]
